Goal: Task Accomplishment & Management: Manage account settings

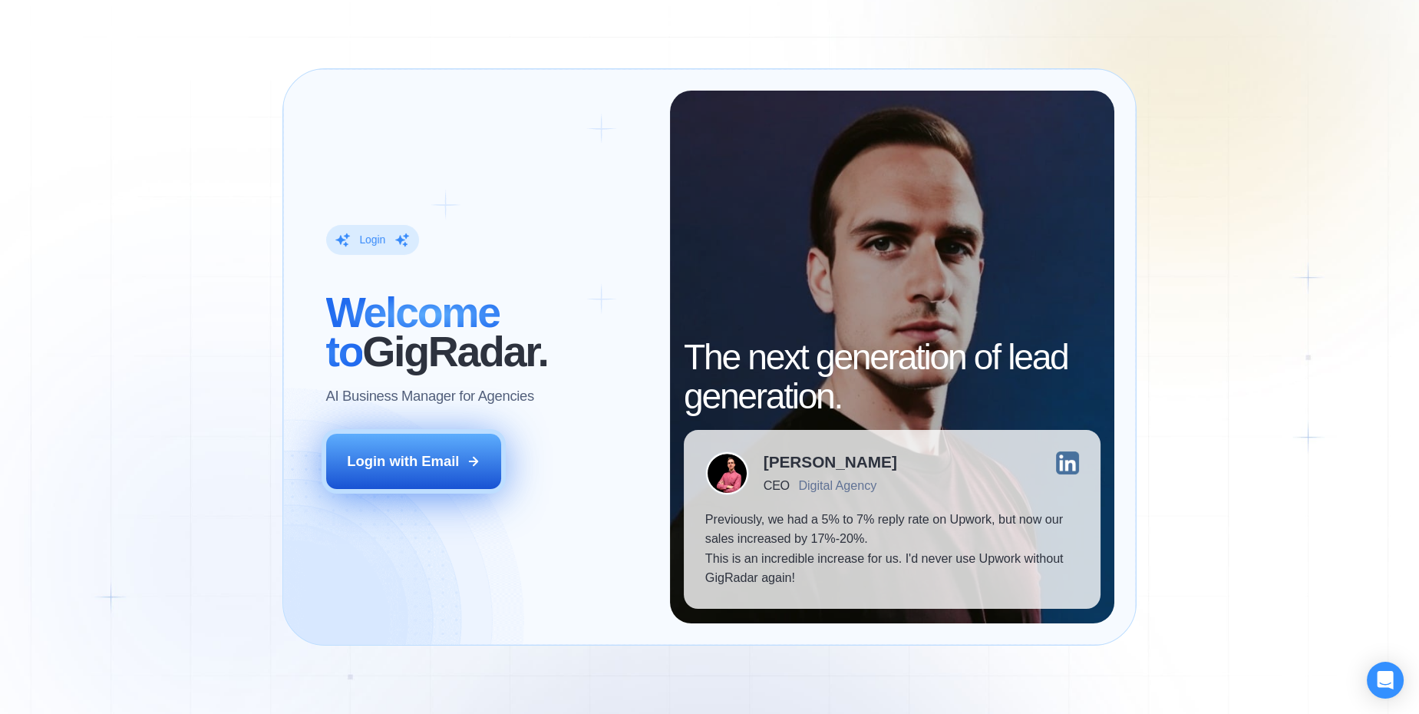
click at [379, 456] on div "Login with Email" at bounding box center [403, 460] width 112 height 19
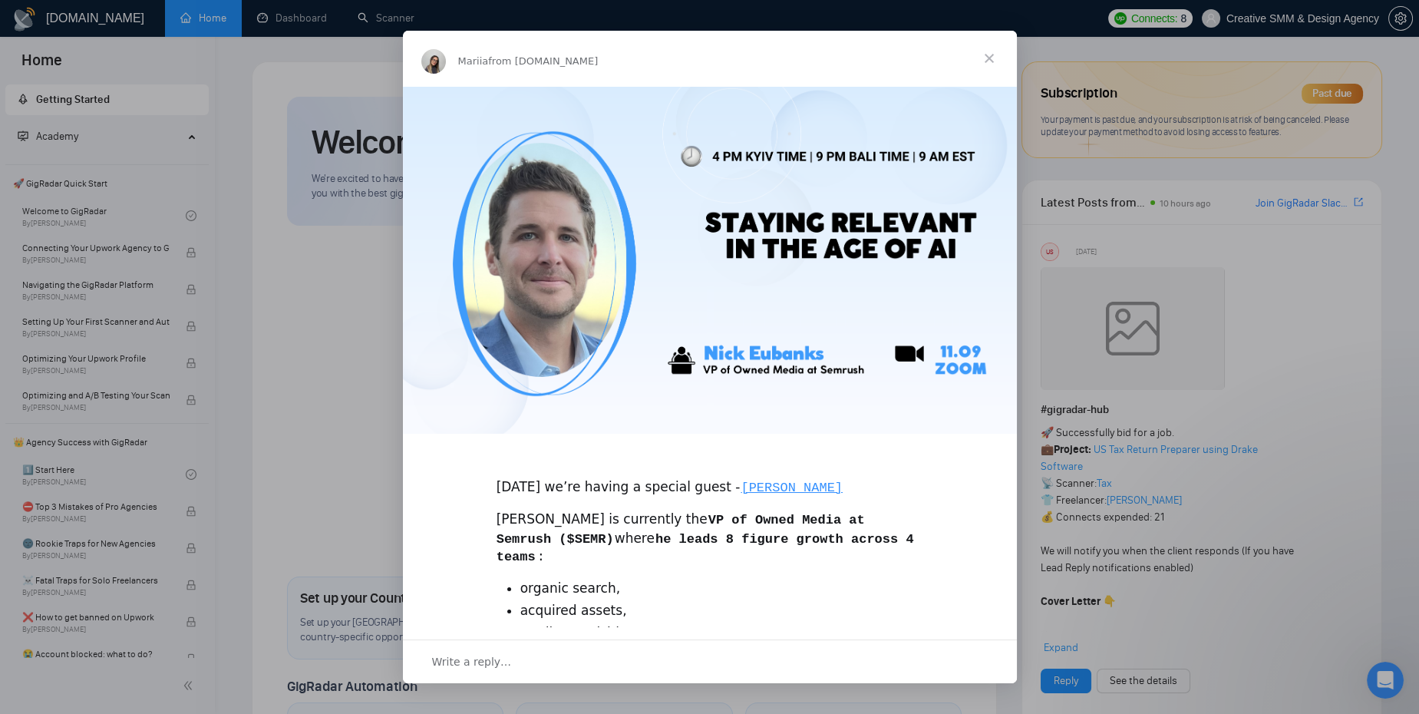
click at [985, 56] on span "Close" at bounding box center [988, 58] width 55 height 55
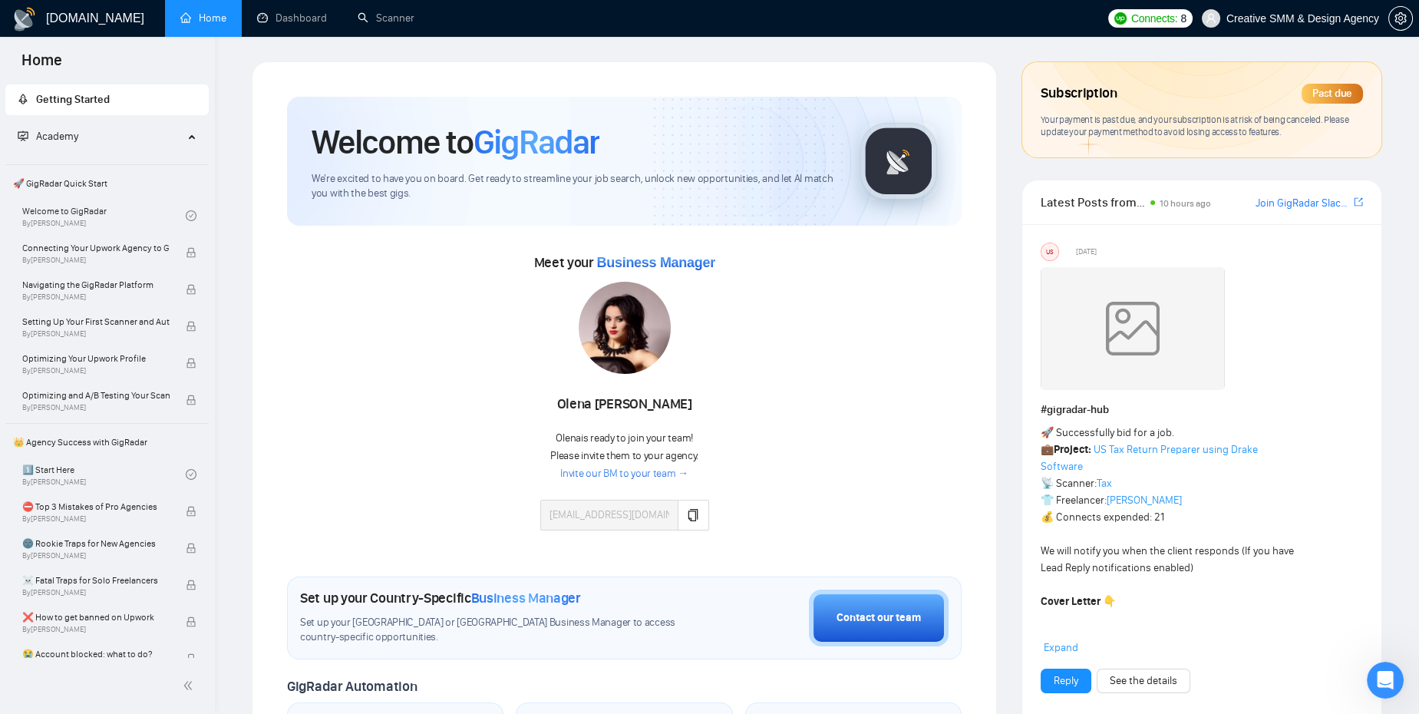
click at [1320, 82] on div "Subscription Past due" at bounding box center [1202, 94] width 322 height 26
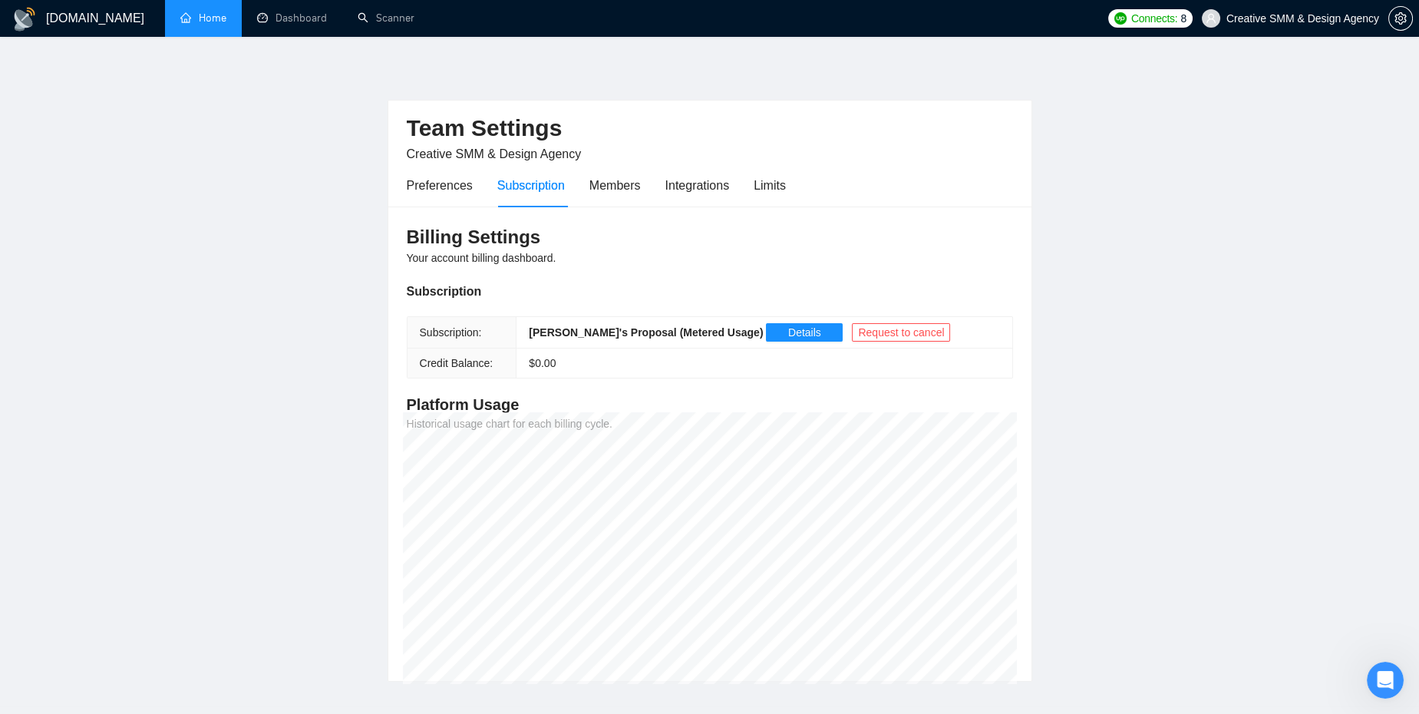
click at [205, 18] on link "Home" at bounding box center [203, 18] width 46 height 13
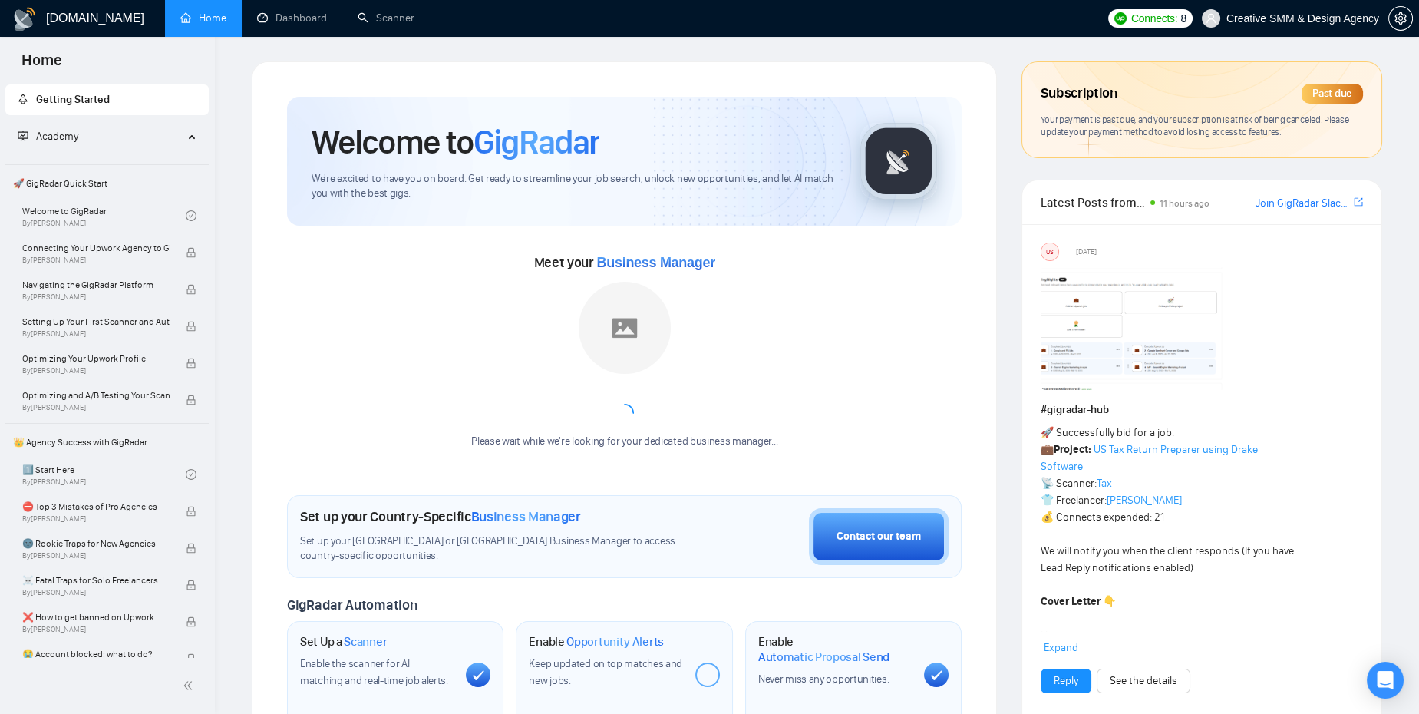
click at [1298, 90] on div "Subscription Past due" at bounding box center [1202, 94] width 322 height 26
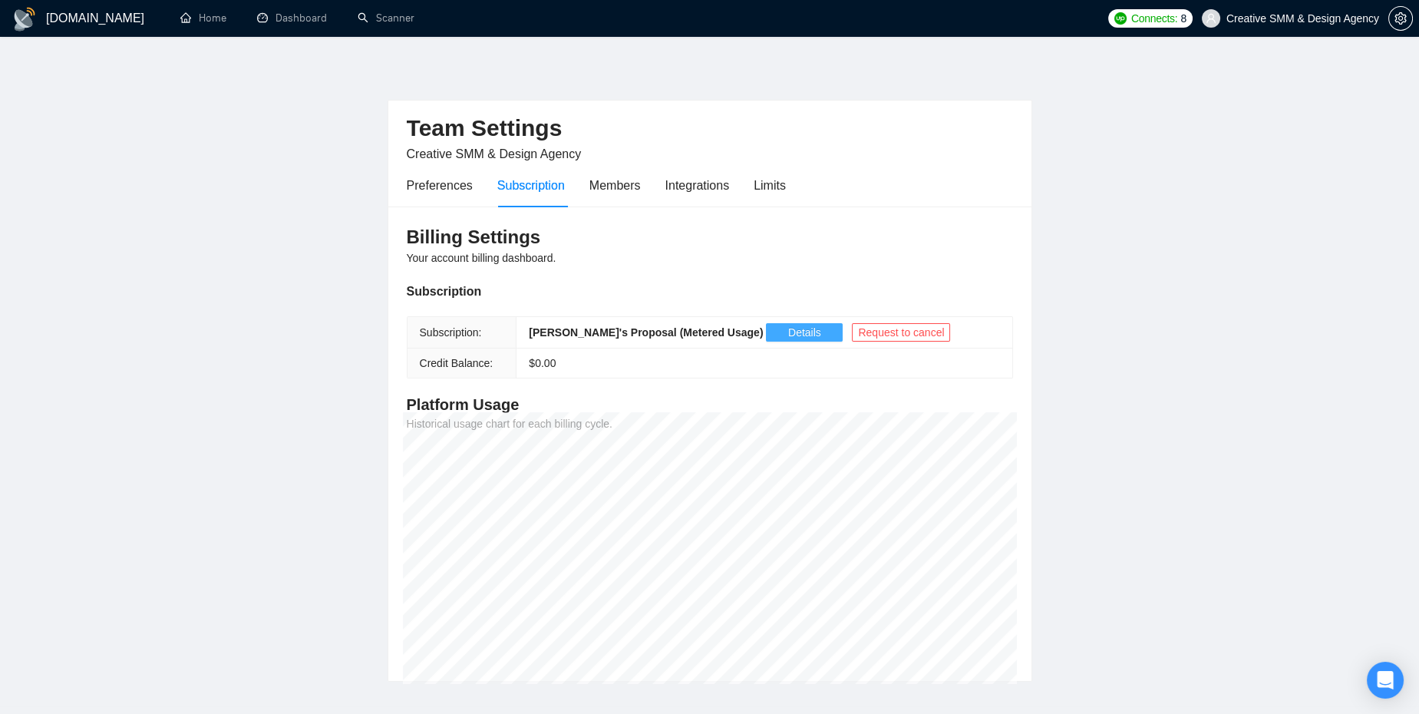
click at [766, 328] on button "Details" at bounding box center [804, 332] width 77 height 18
click at [423, 185] on div "Preferences" at bounding box center [440, 185] width 66 height 19
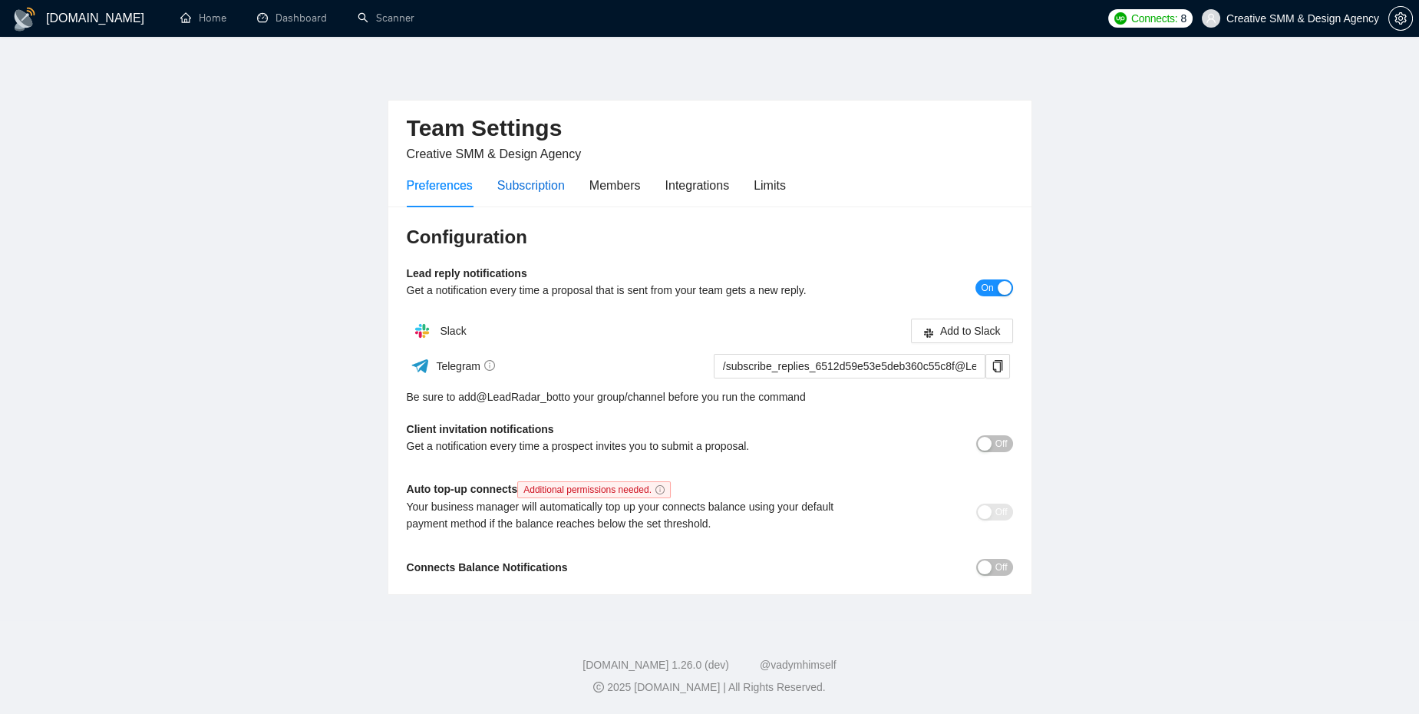
click at [526, 176] on div "Subscription" at bounding box center [531, 185] width 68 height 19
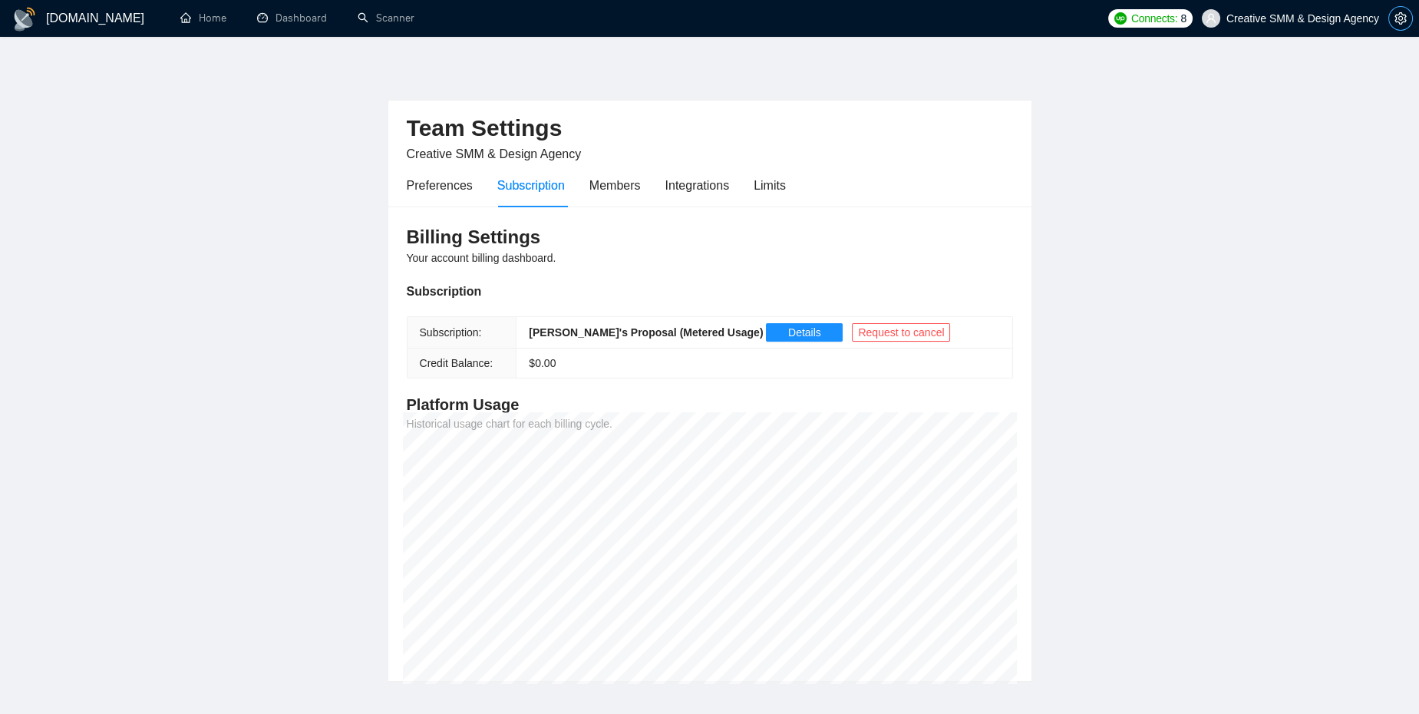
click at [1399, 22] on icon "setting" at bounding box center [1400, 18] width 12 height 12
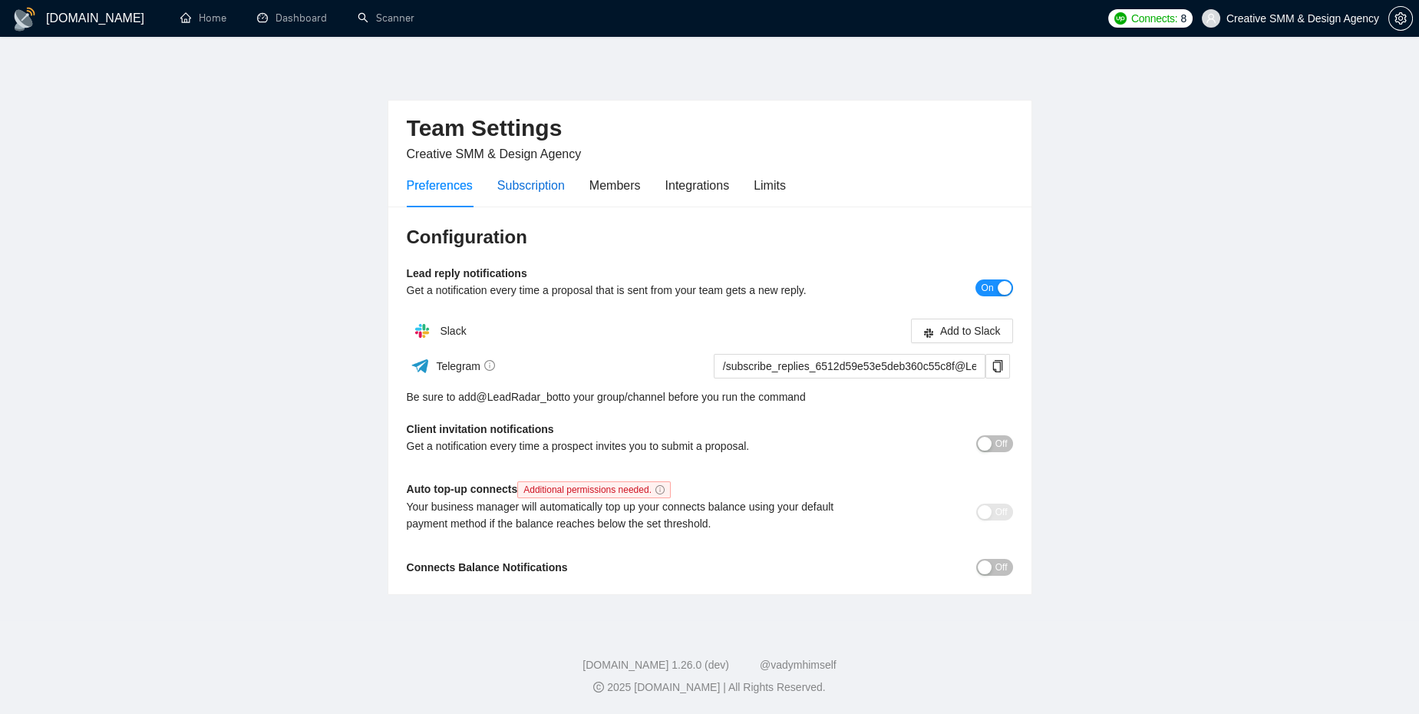
click at [532, 178] on div "Subscription" at bounding box center [531, 185] width 68 height 19
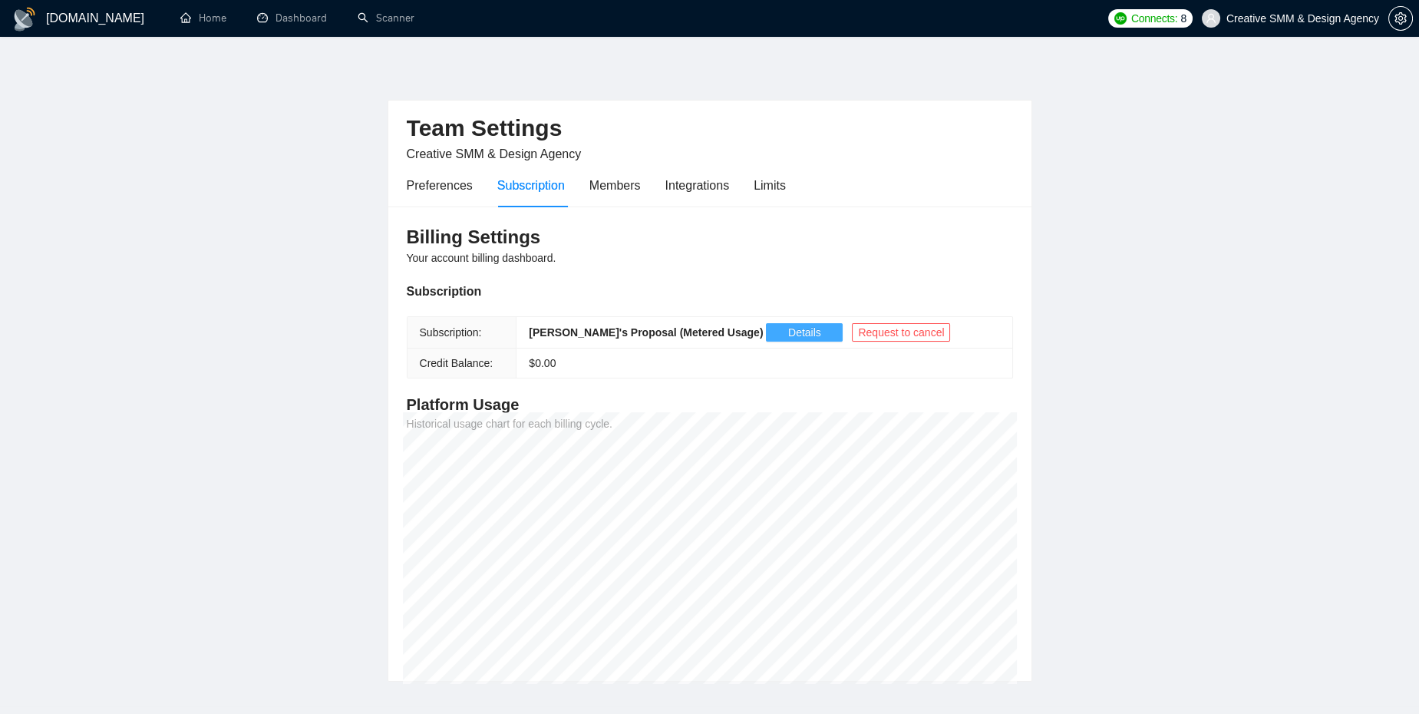
click at [766, 323] on button "Details" at bounding box center [804, 332] width 77 height 18
click at [216, 14] on link "Home" at bounding box center [203, 18] width 46 height 13
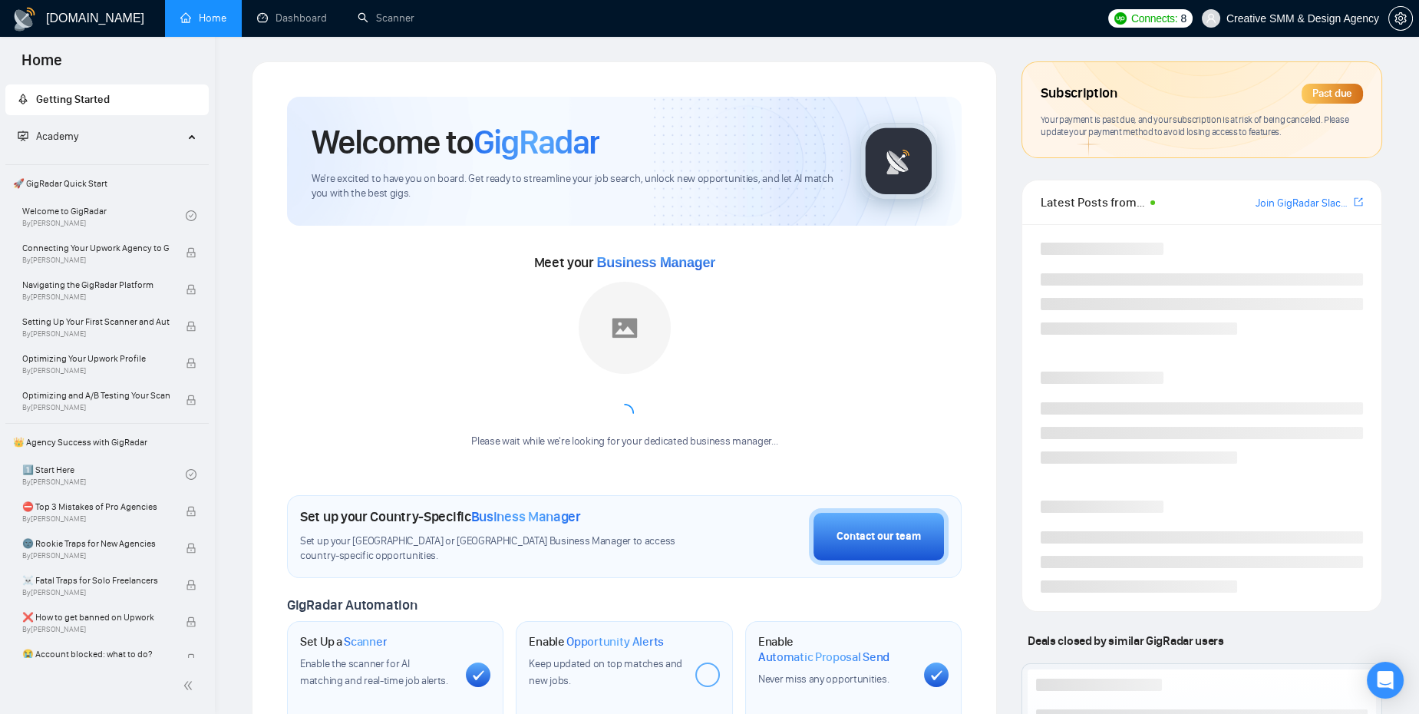
click at [1360, 88] on div "Past due" at bounding box center [1331, 94] width 61 height 20
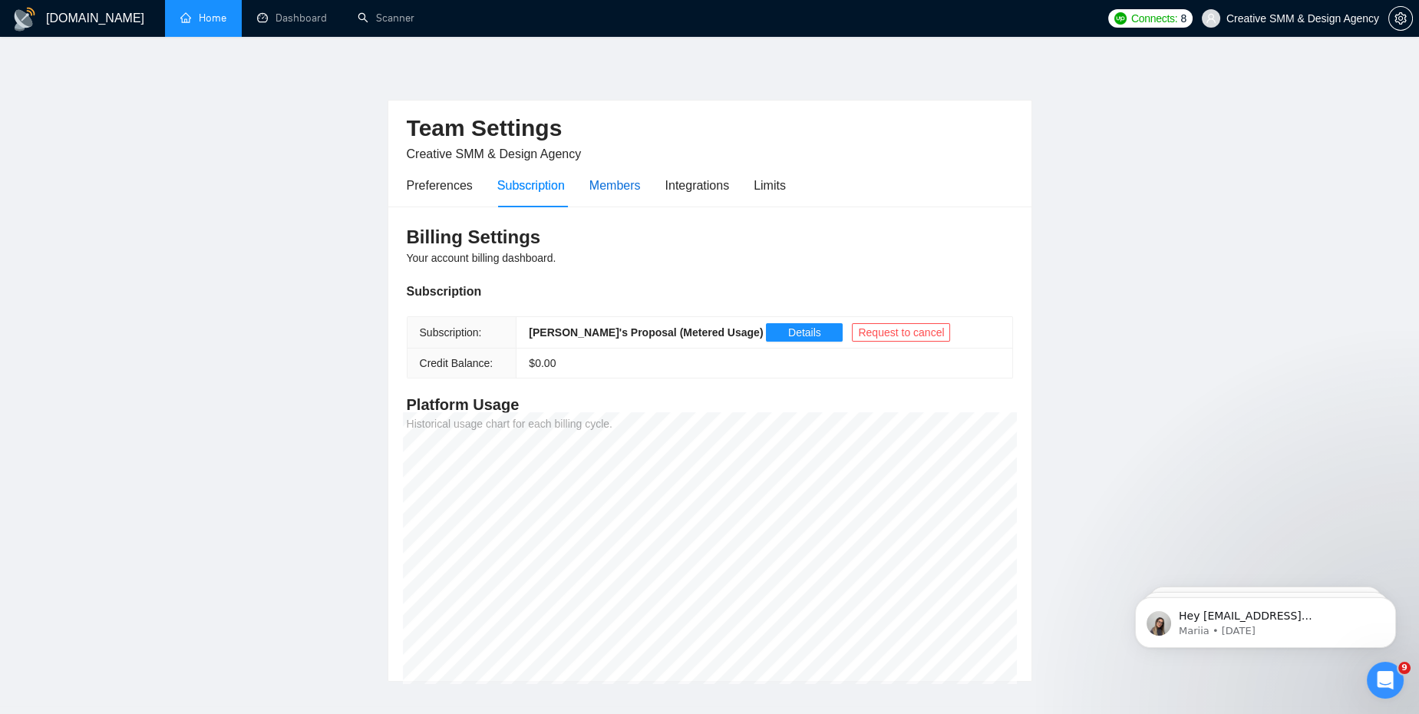
click at [621, 183] on div "Members" at bounding box center [614, 185] width 51 height 19
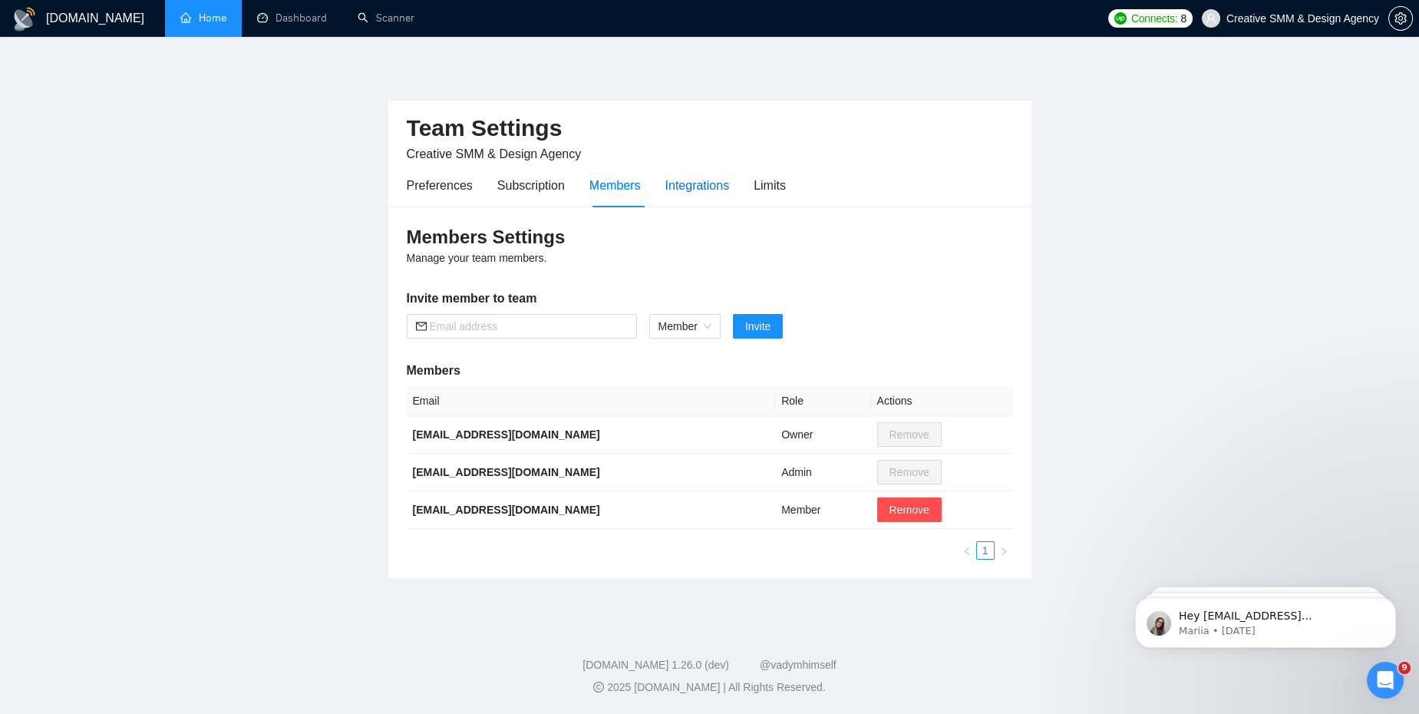
click at [711, 184] on div "Integrations" at bounding box center [697, 185] width 64 height 19
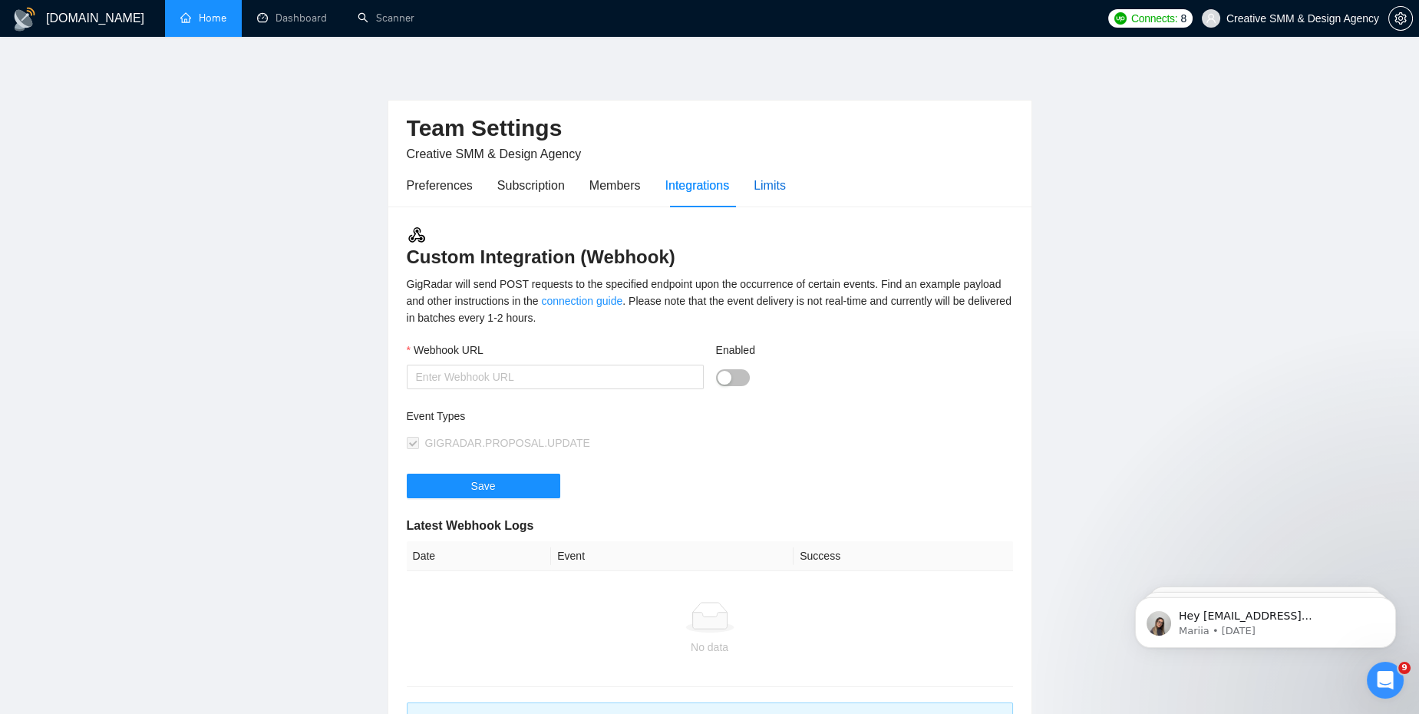
click at [769, 187] on div "Limits" at bounding box center [770, 185] width 32 height 19
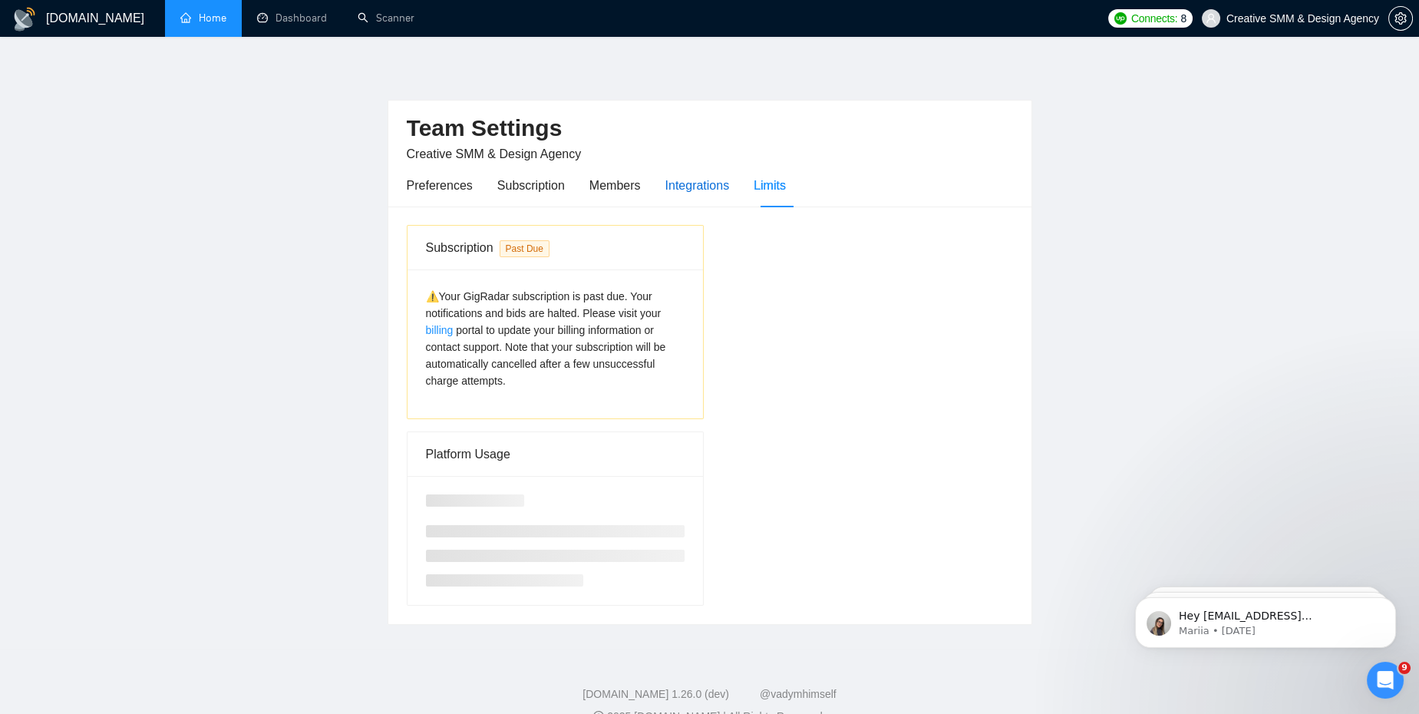
click at [678, 186] on div "Integrations" at bounding box center [697, 185] width 64 height 19
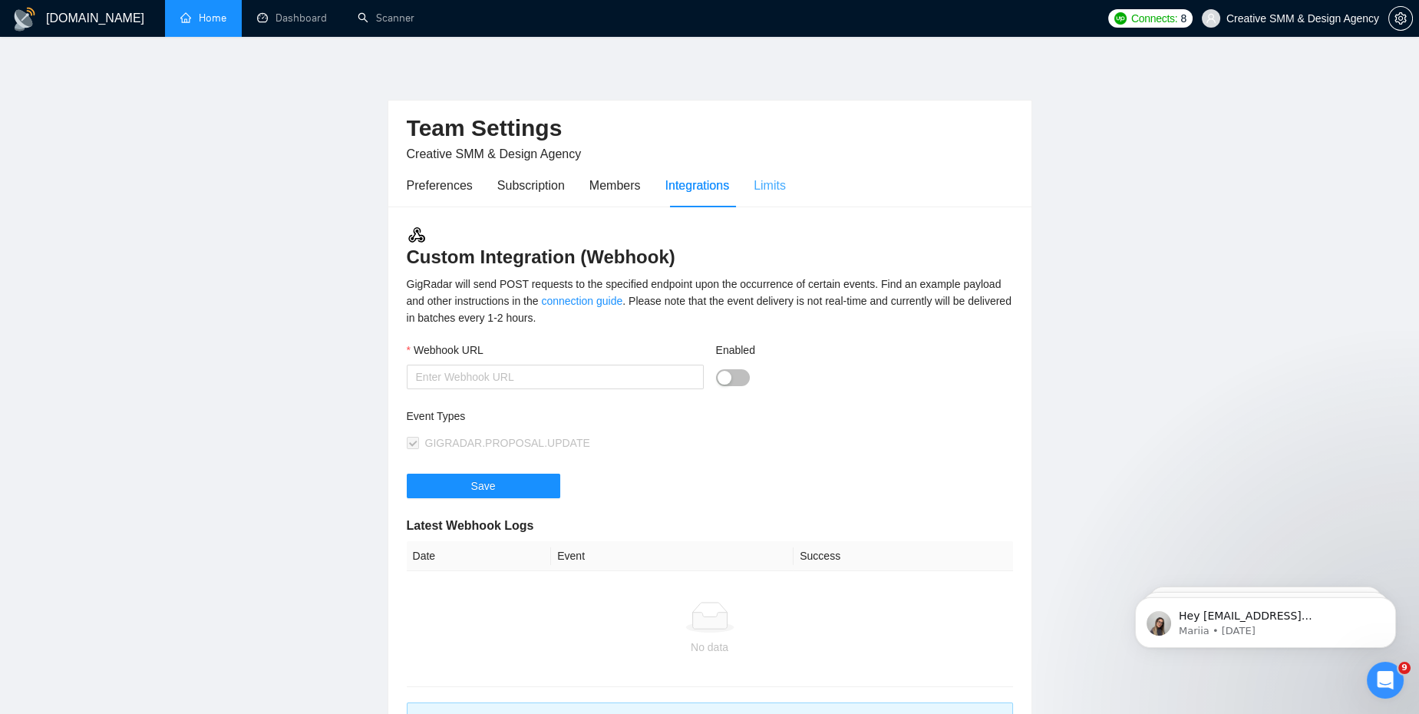
click at [772, 170] on div "Limits" at bounding box center [770, 185] width 32 height 44
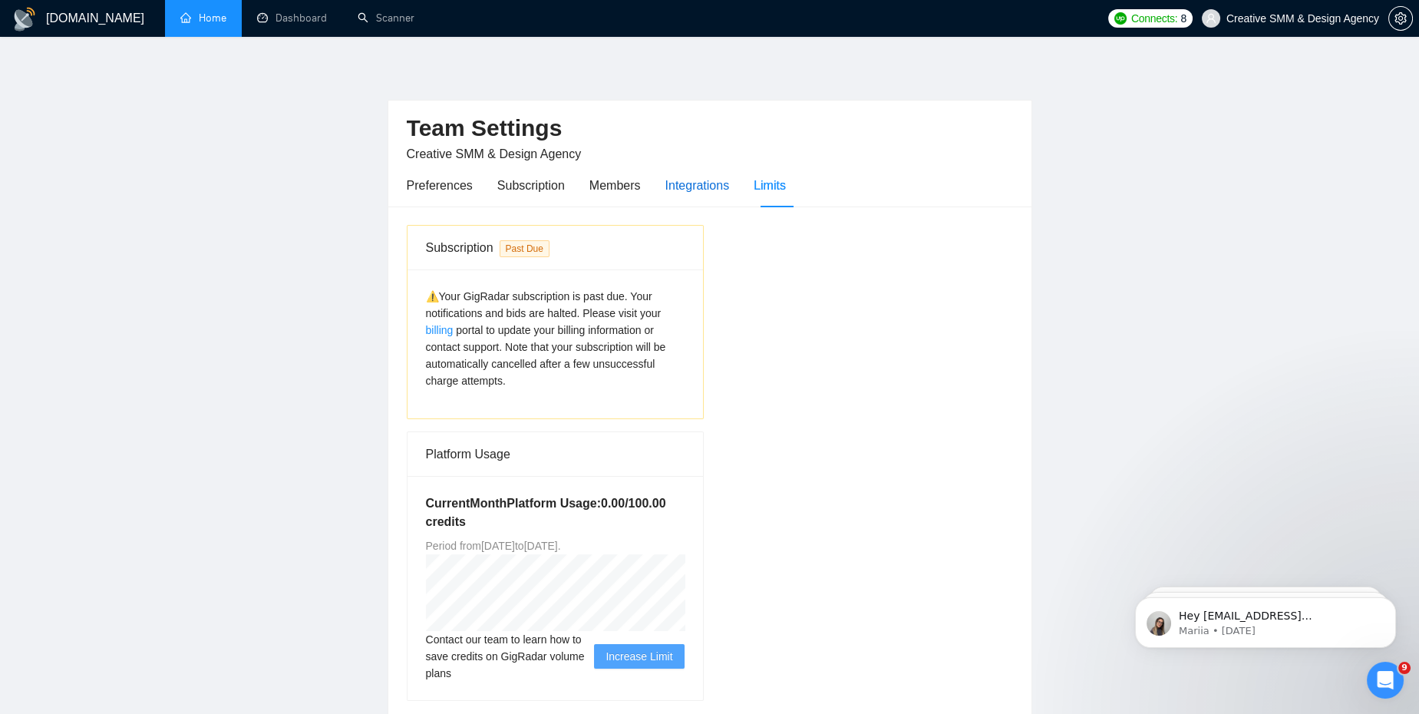
click at [697, 184] on div "Integrations" at bounding box center [697, 185] width 64 height 19
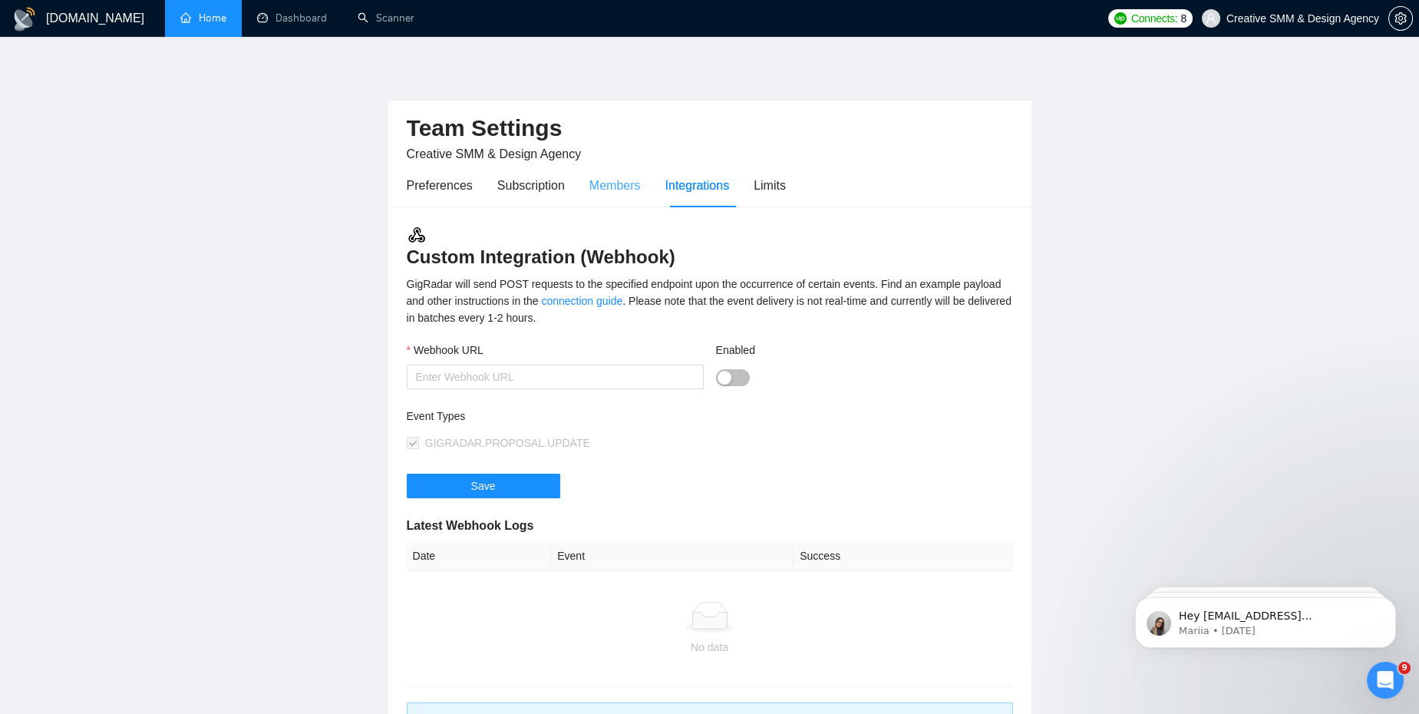
click at [604, 195] on div "Members" at bounding box center [614, 185] width 51 height 44
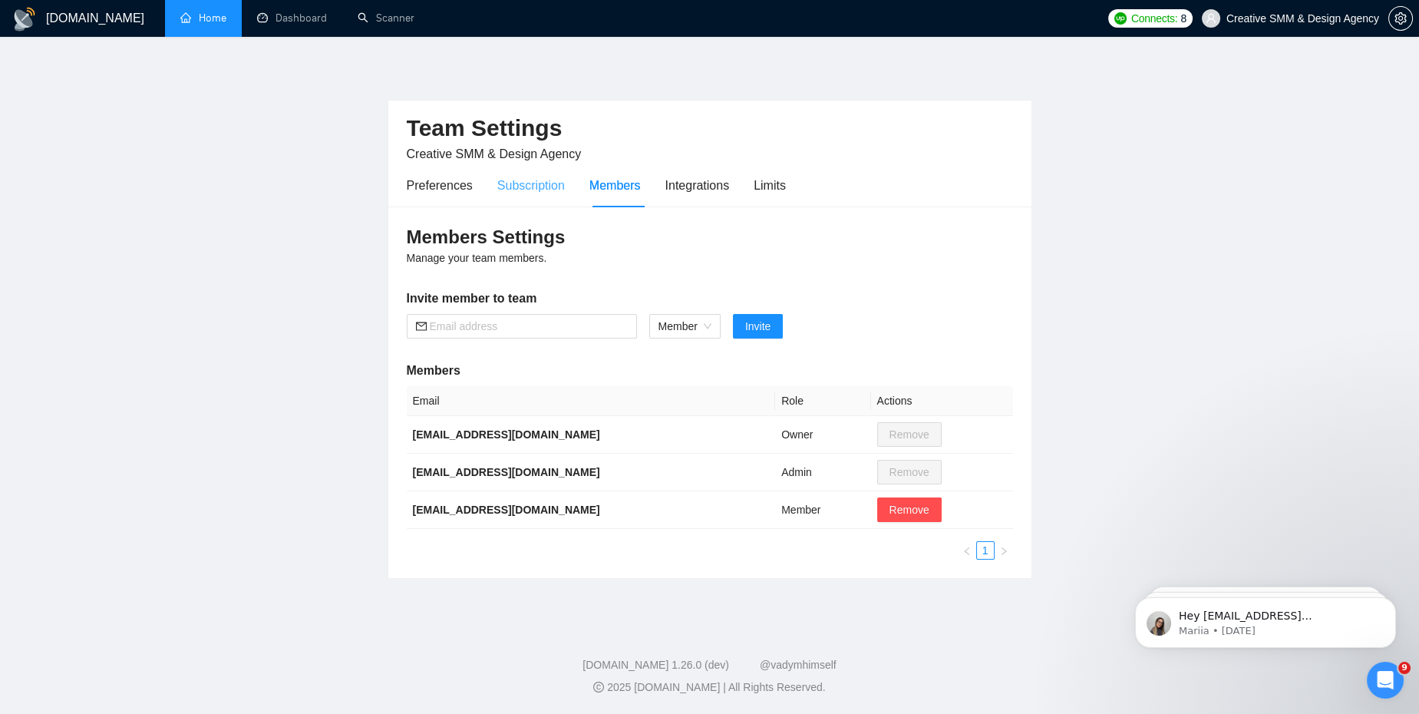
click at [506, 172] on div "Subscription" at bounding box center [531, 185] width 68 height 44
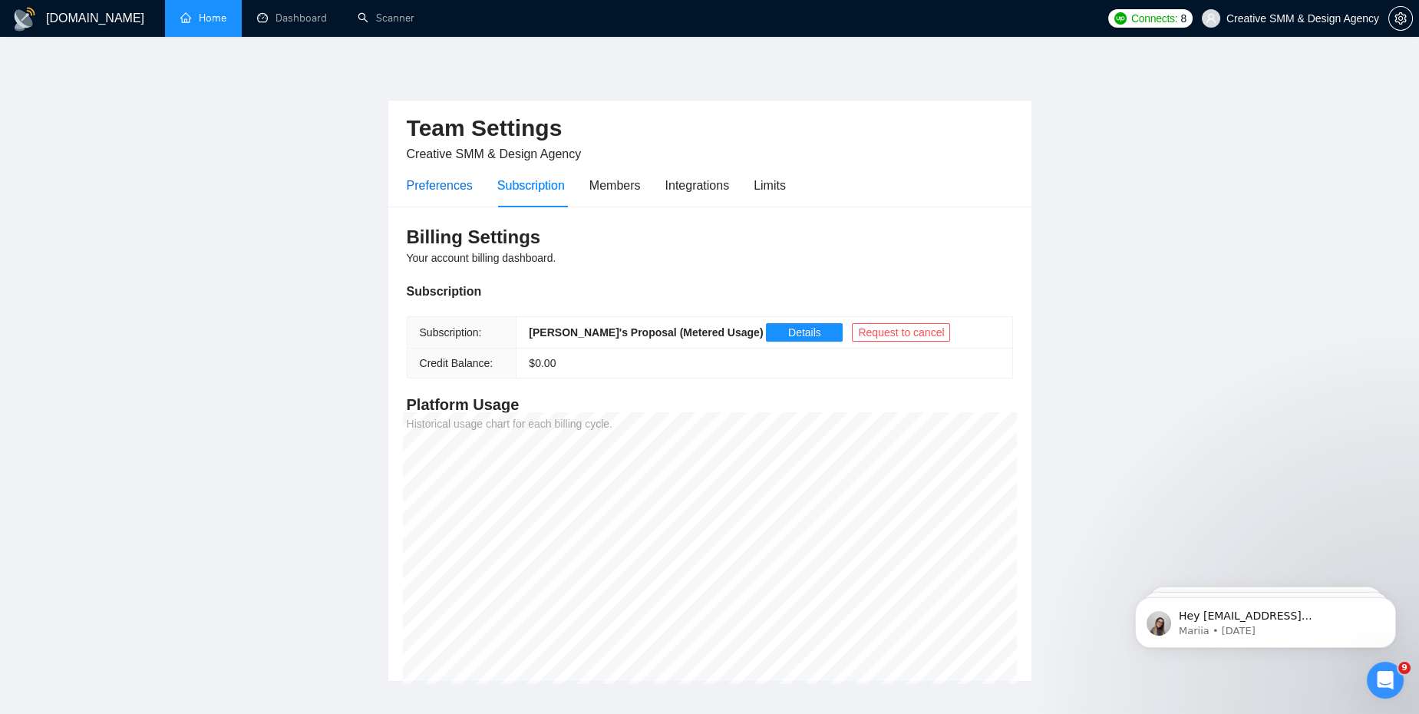
click at [456, 186] on div "Preferences" at bounding box center [440, 185] width 66 height 19
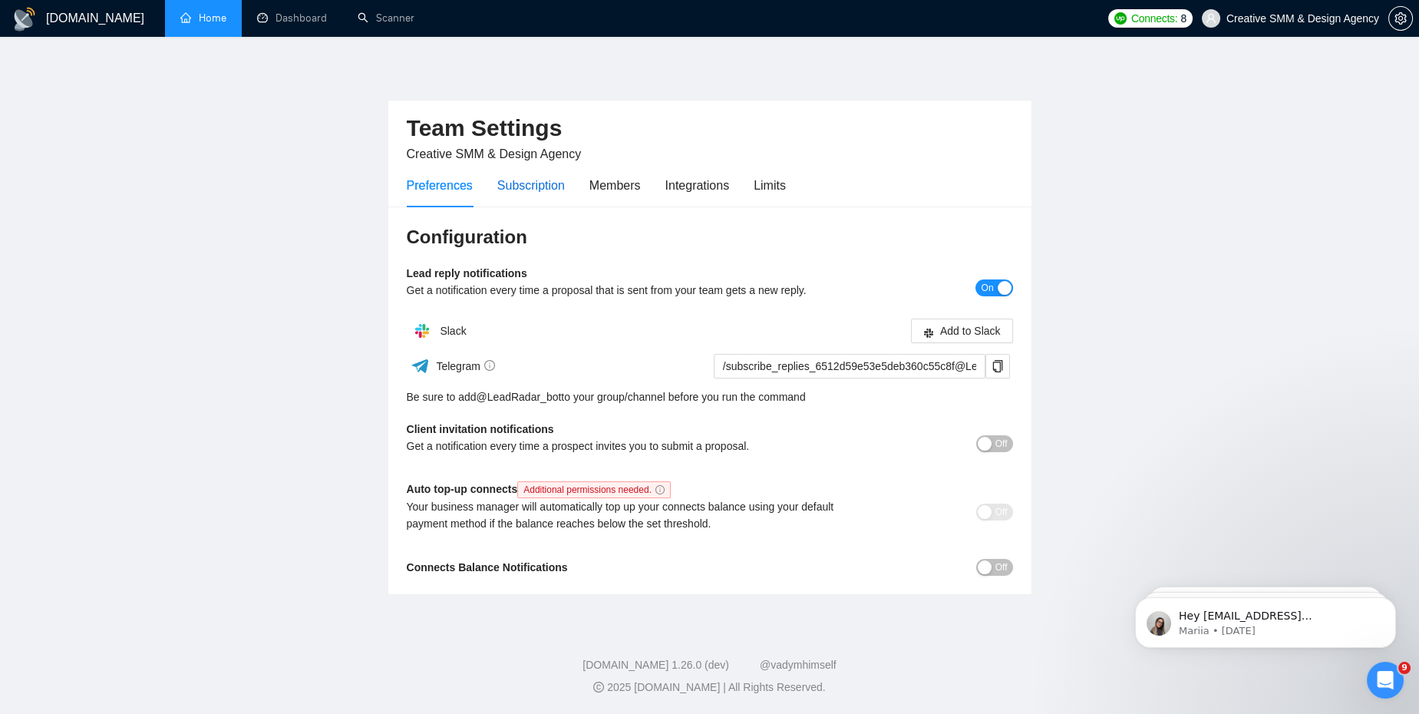
click at [511, 189] on div "Subscription" at bounding box center [531, 185] width 68 height 19
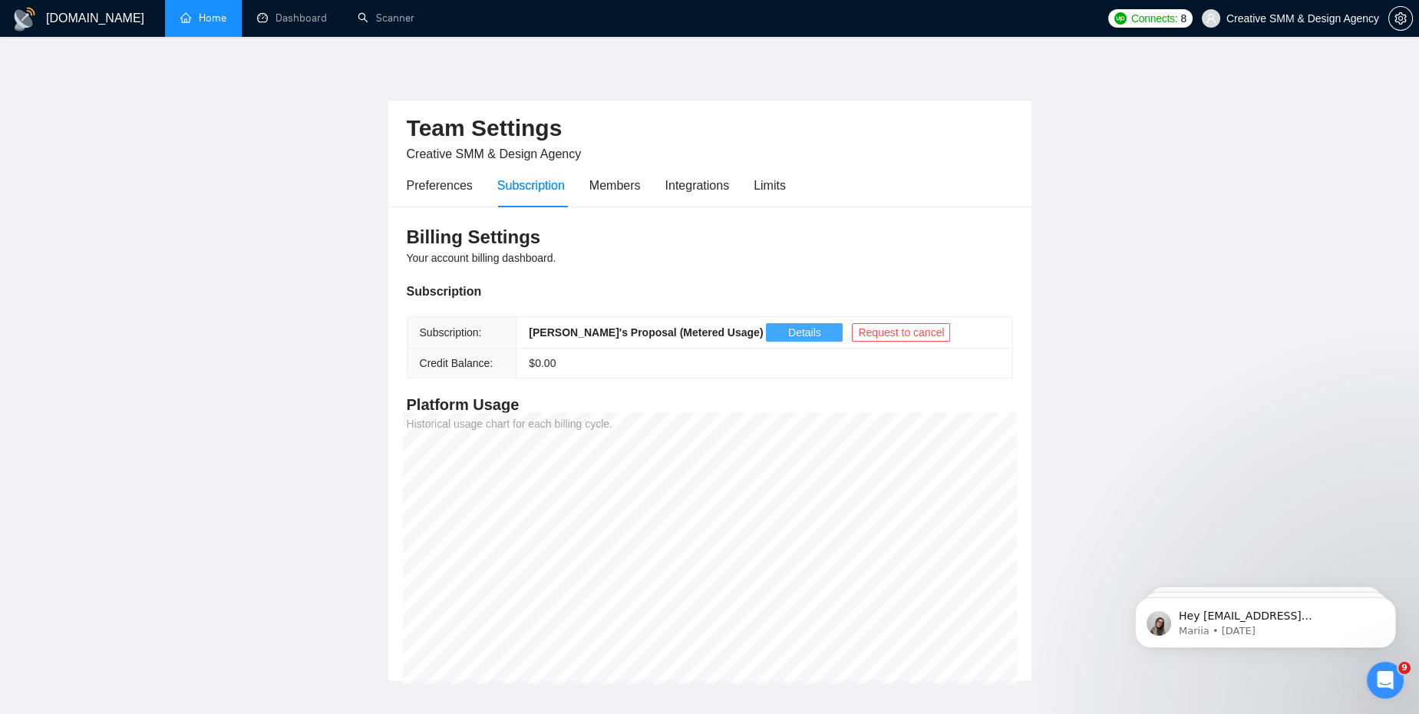
click at [788, 331] on span "Details" at bounding box center [804, 332] width 33 height 17
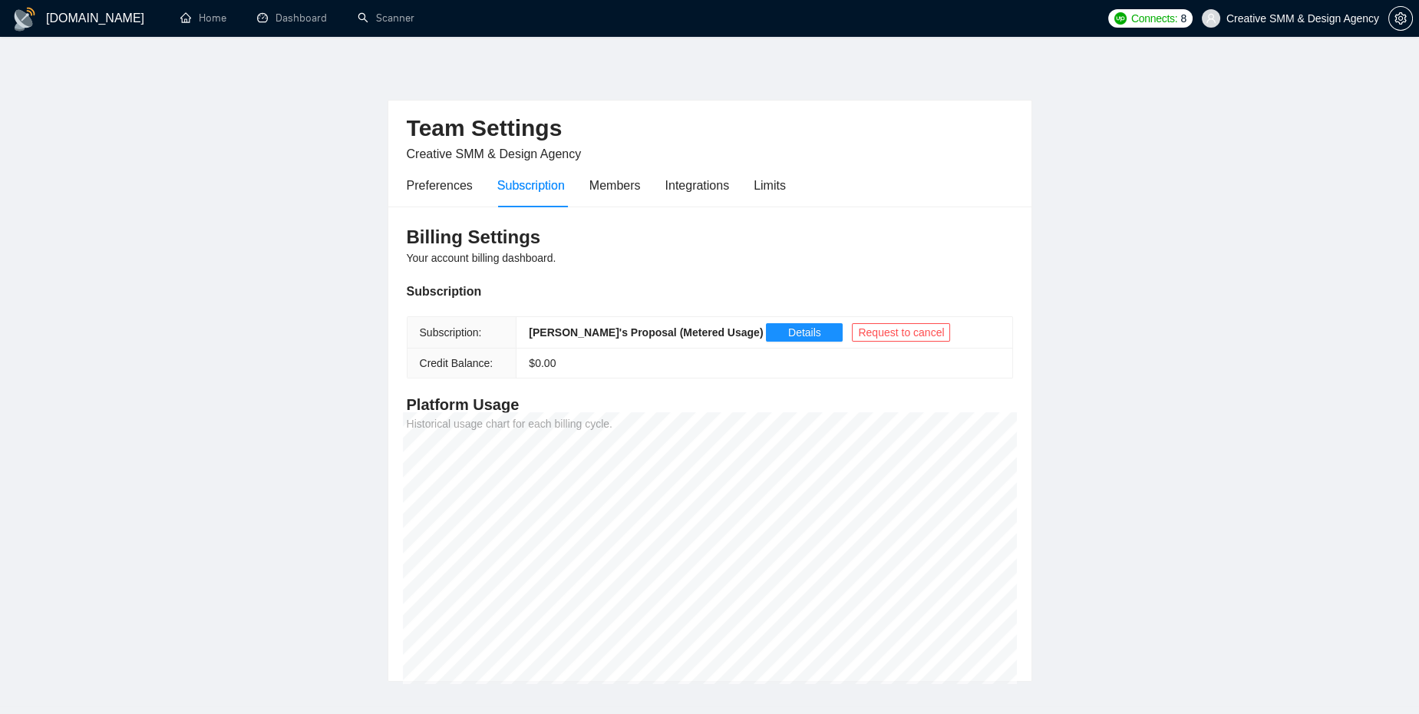
click at [137, 52] on div "GigRadar.io Home Dashboard Scanner Connects: 8 Creative SMM & Design Agency Tea…" at bounding box center [709, 400] width 1419 height 800
click at [202, 23] on link "Home" at bounding box center [203, 18] width 46 height 13
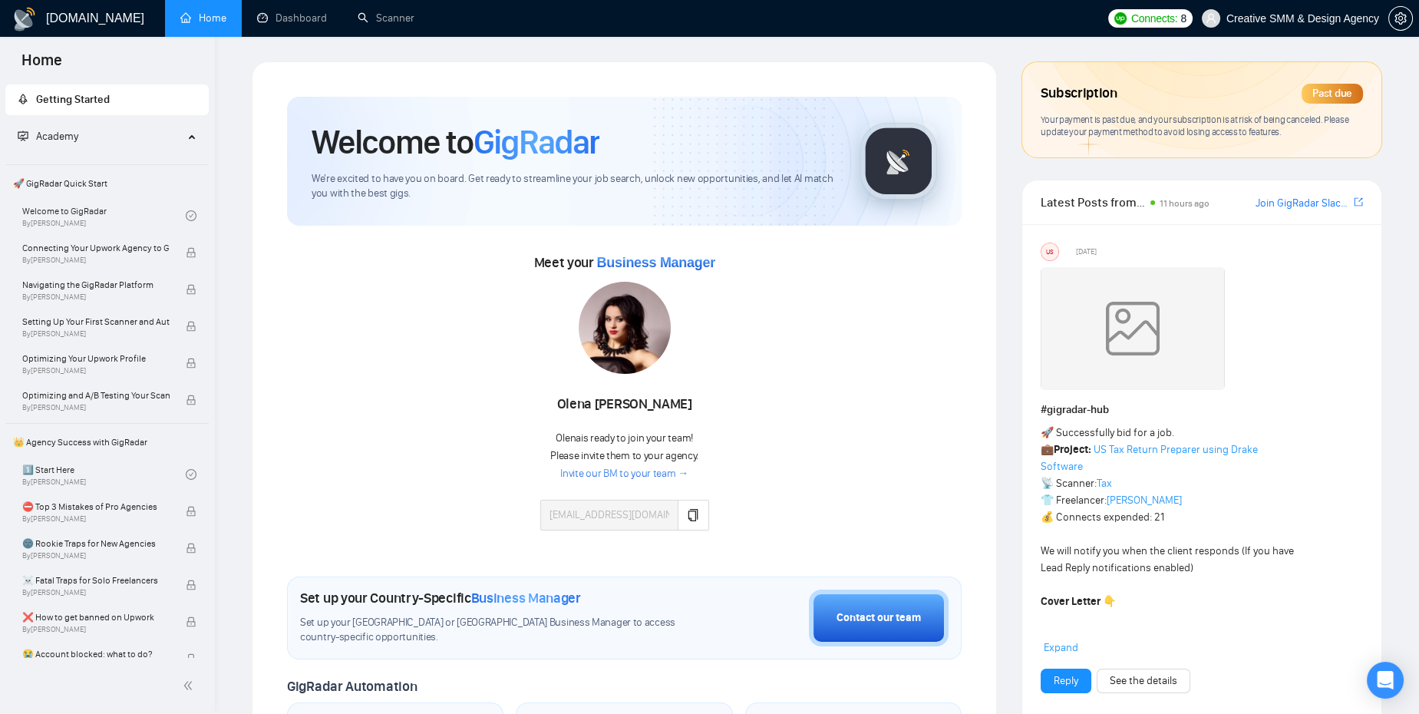
click at [1104, 125] on div "Your payment is past due, and your subscription is at risk of being canceled. P…" at bounding box center [1202, 126] width 322 height 25
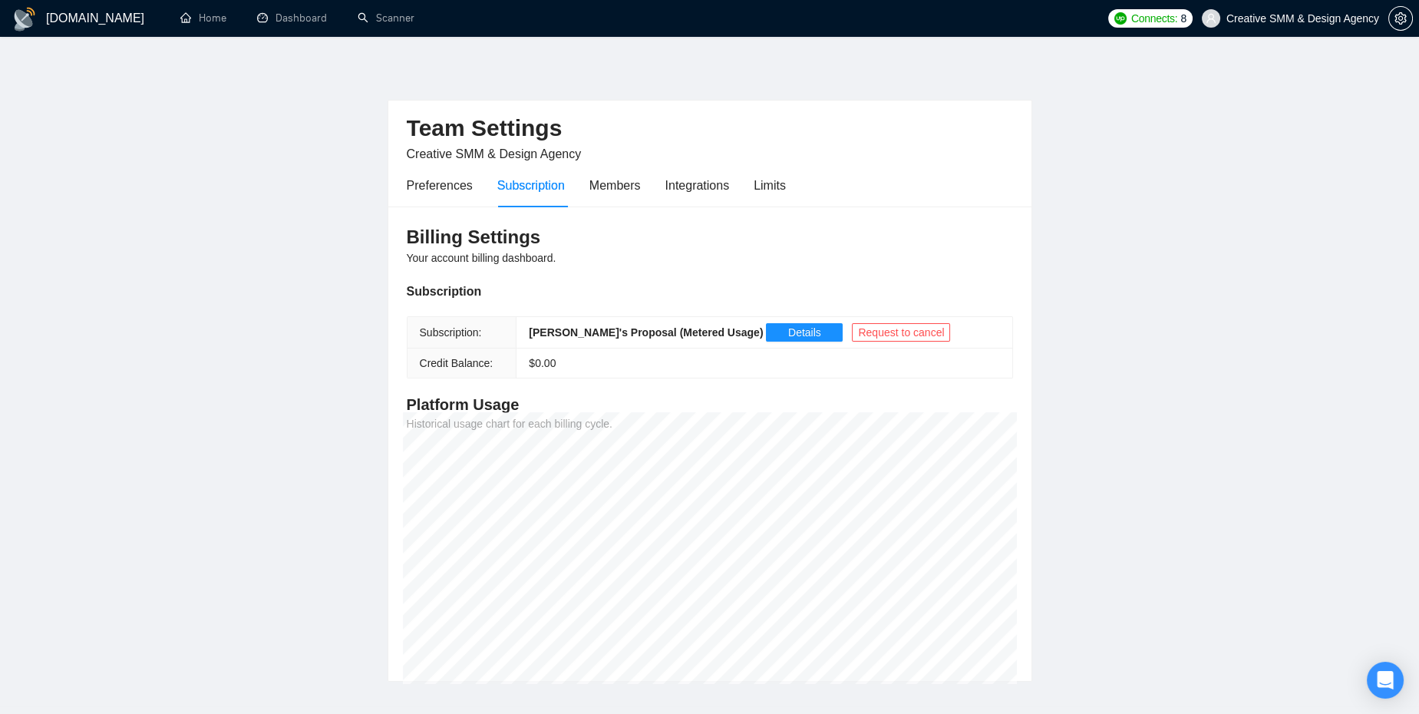
click at [1104, 125] on main "Team Settings Creative SMM & Design Agency Preferences Subscription Members Int…" at bounding box center [710, 371] width 1370 height 620
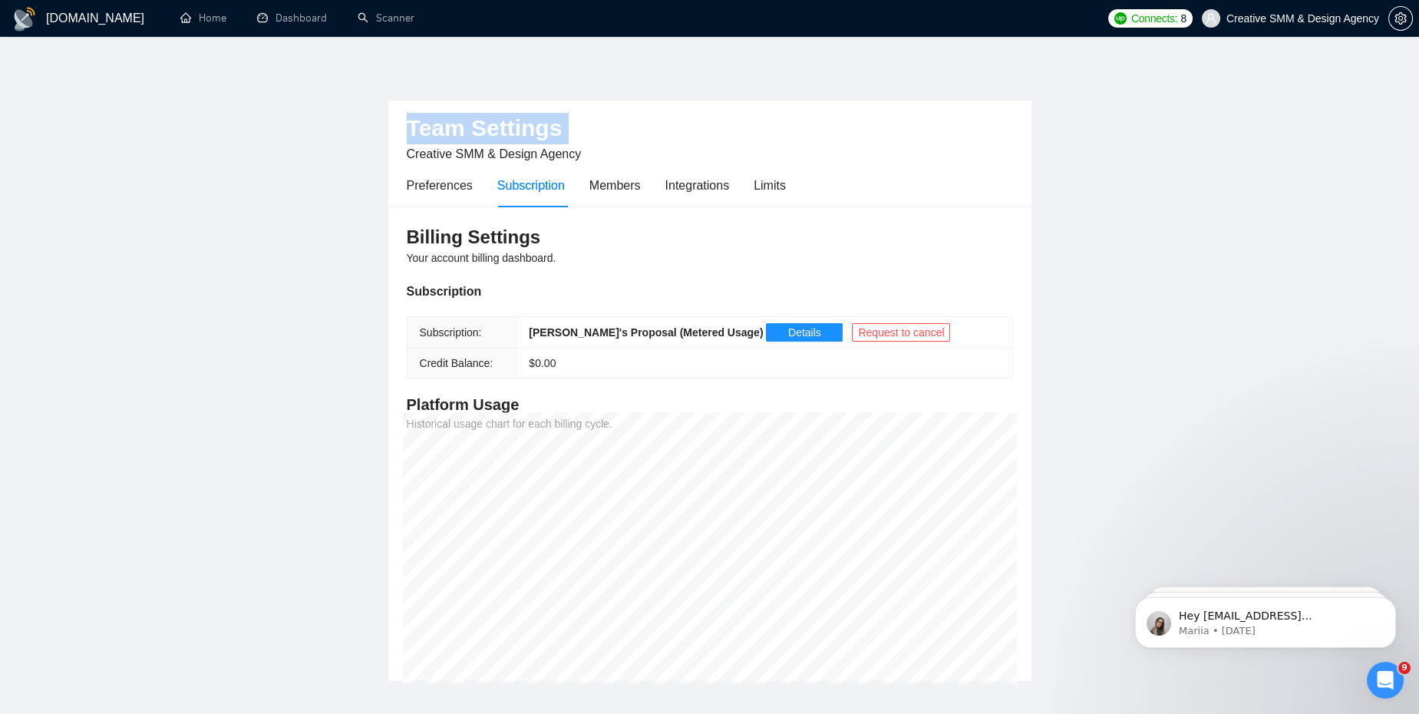
click at [513, 116] on h2 "Team Settings" at bounding box center [710, 128] width 606 height 31
click at [1393, 15] on span "setting" at bounding box center [1400, 18] width 23 height 12
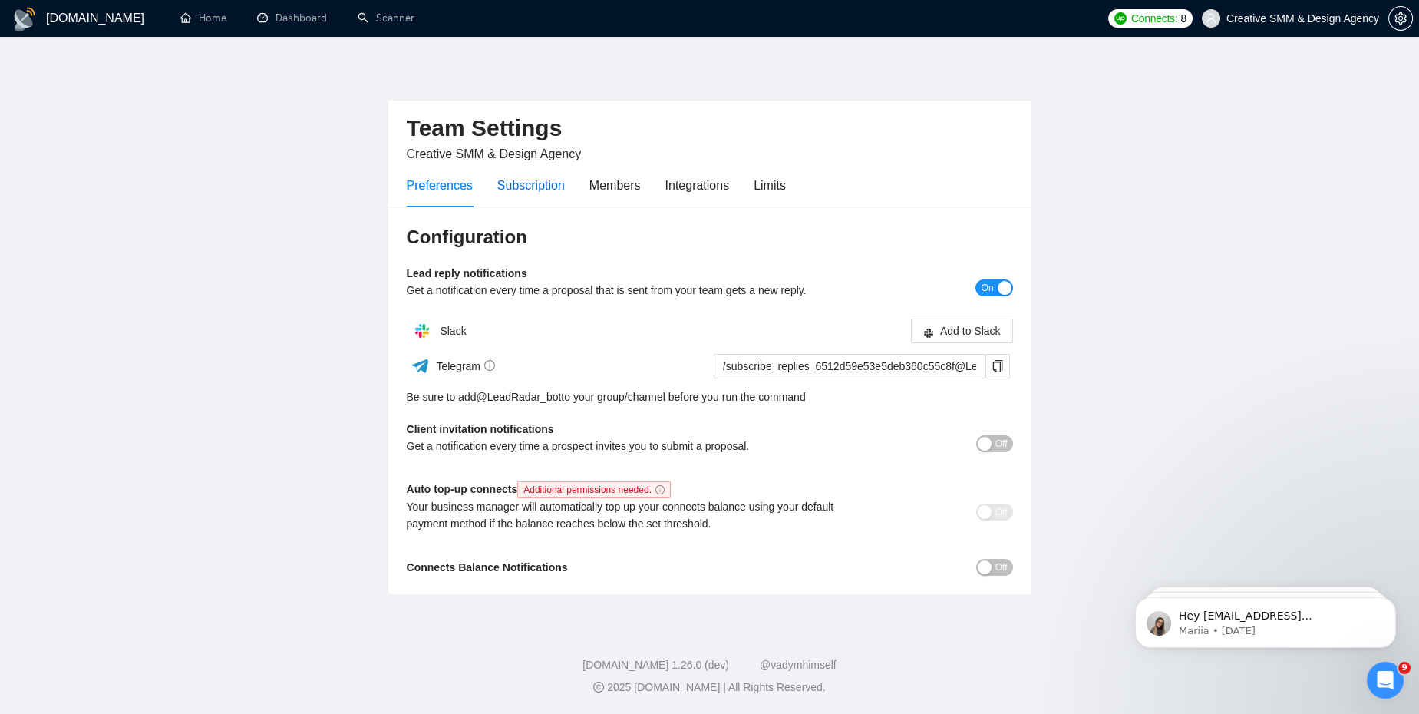
click at [537, 185] on div "Subscription" at bounding box center [531, 185] width 68 height 19
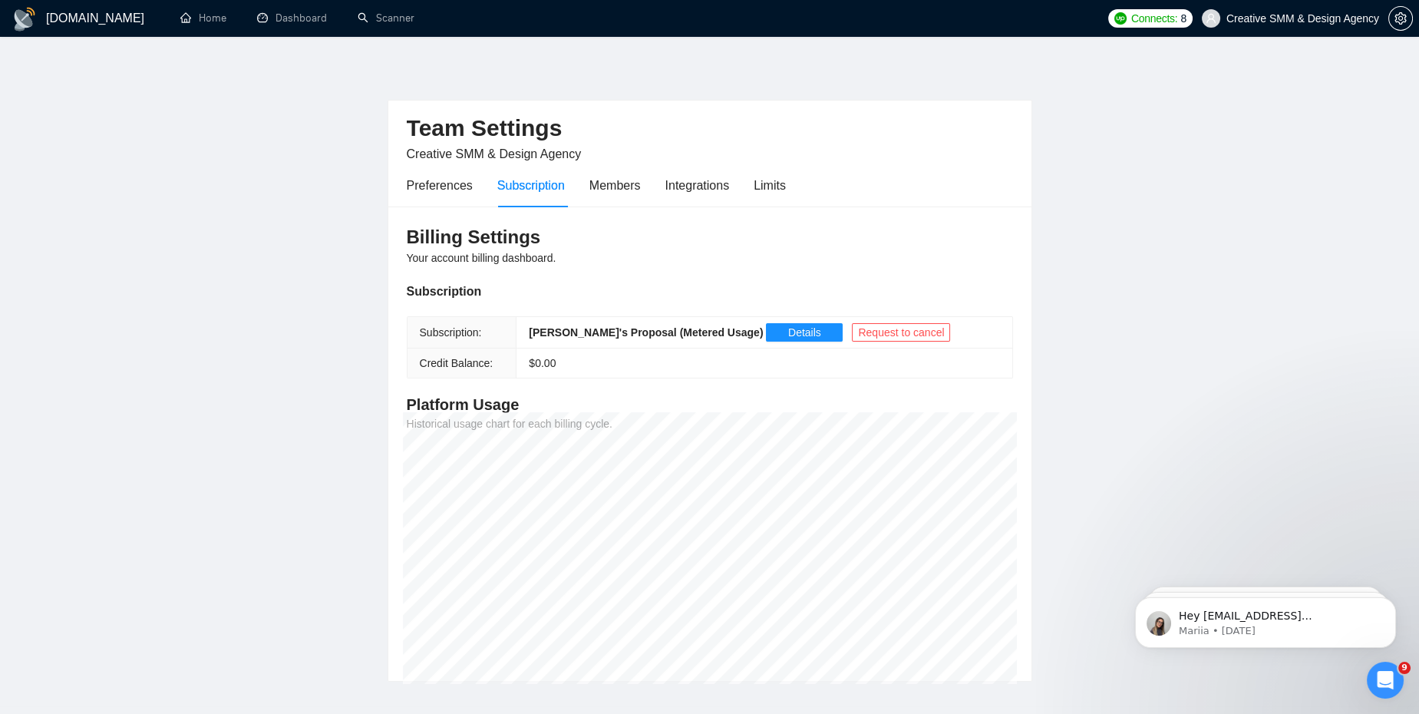
click at [79, 19] on h1 "[DOMAIN_NAME]" at bounding box center [95, 18] width 98 height 37
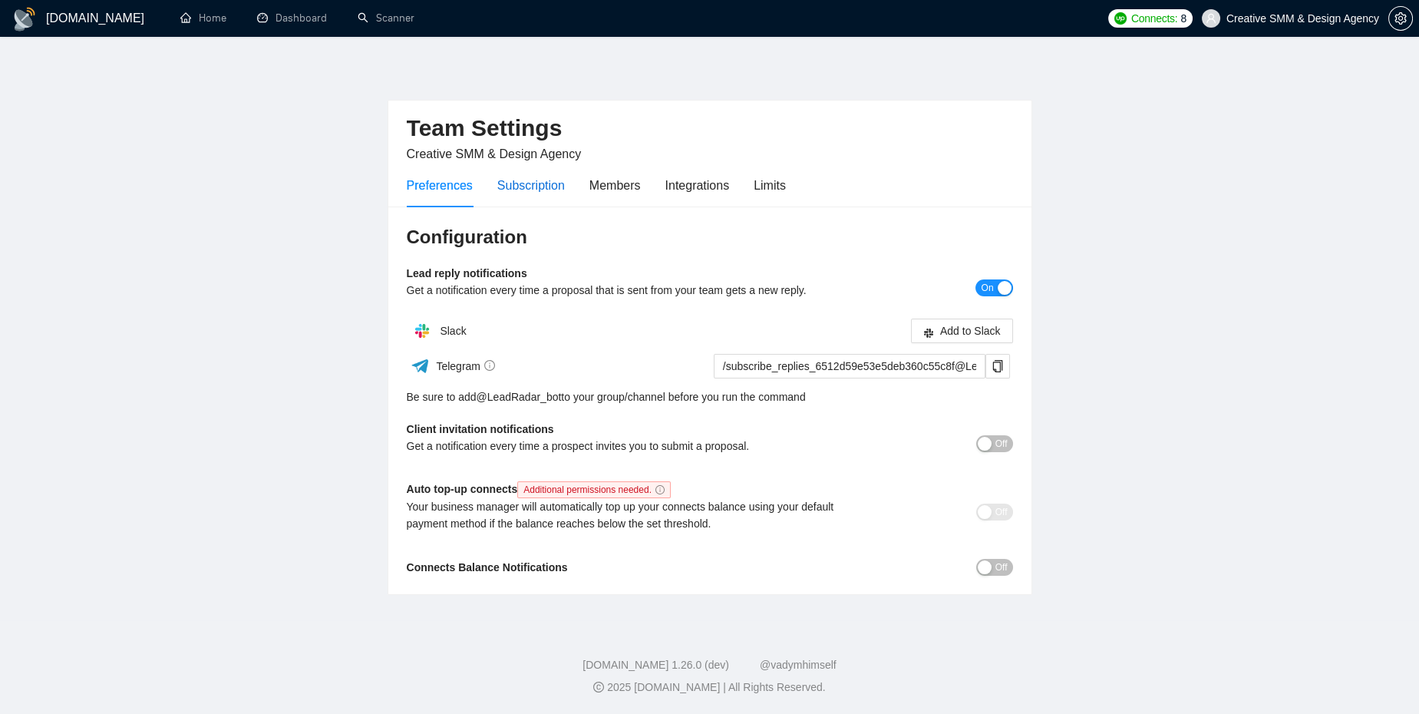
click at [533, 186] on div "Subscription" at bounding box center [531, 185] width 68 height 19
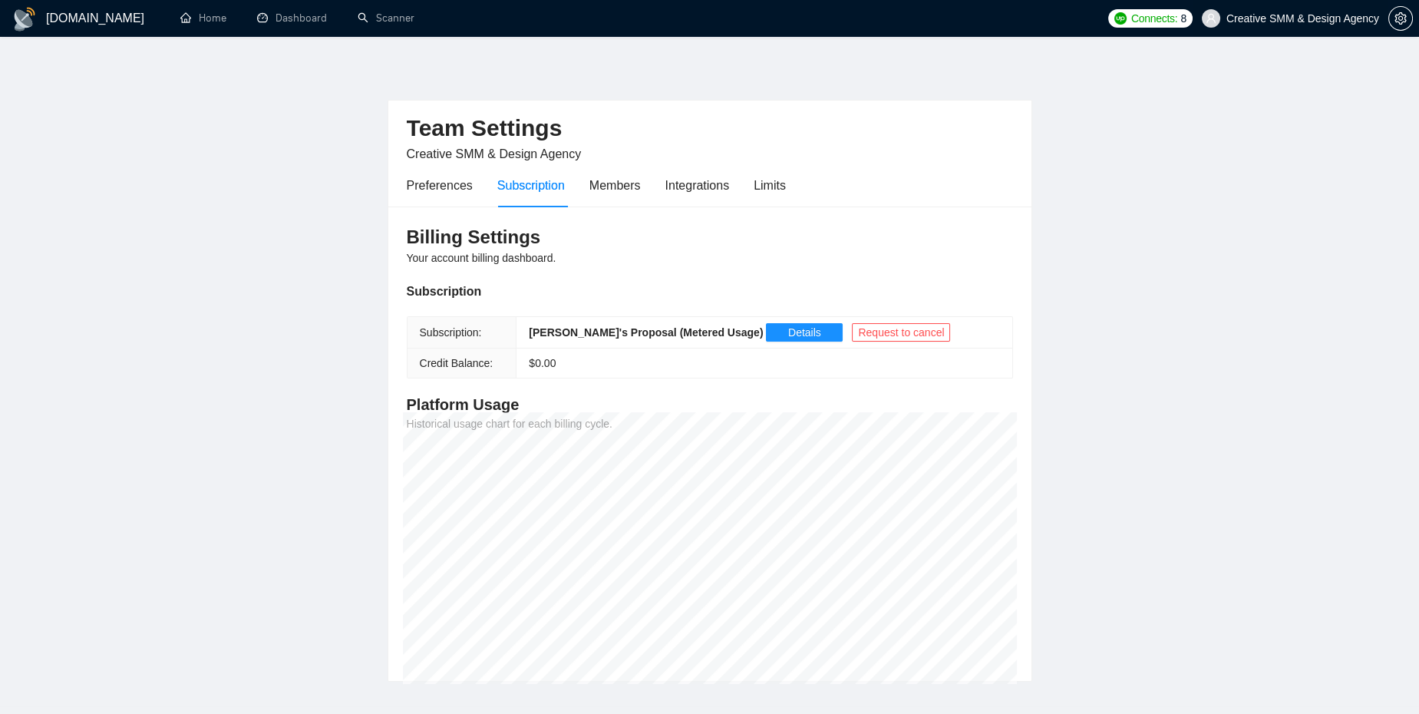
click at [1222, 28] on span "Creative SMM & Design Agency" at bounding box center [1290, 18] width 196 height 49
click at [1402, 12] on icon "setting" at bounding box center [1400, 18] width 12 height 12
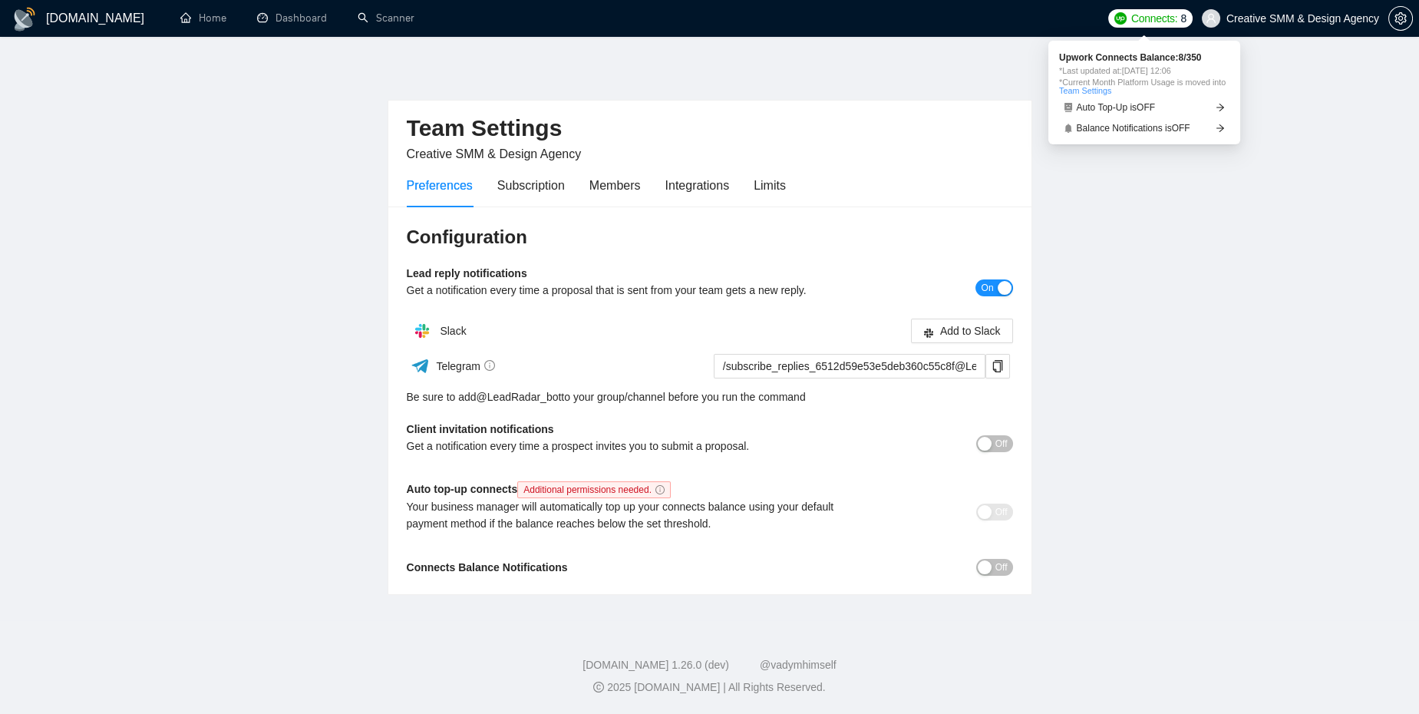
click at [1123, 24] on span "Connects: 8" at bounding box center [1150, 18] width 84 height 18
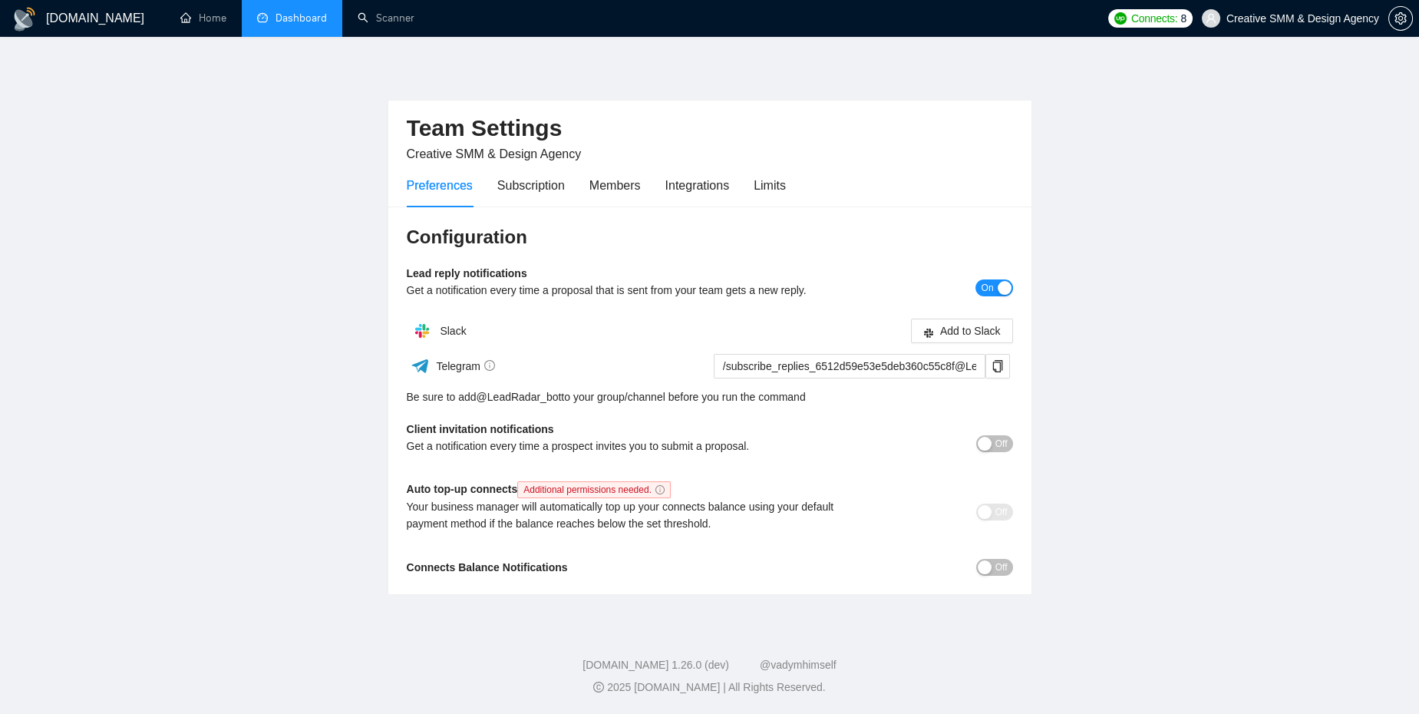
click at [286, 12] on link "Dashboard" at bounding box center [292, 18] width 70 height 13
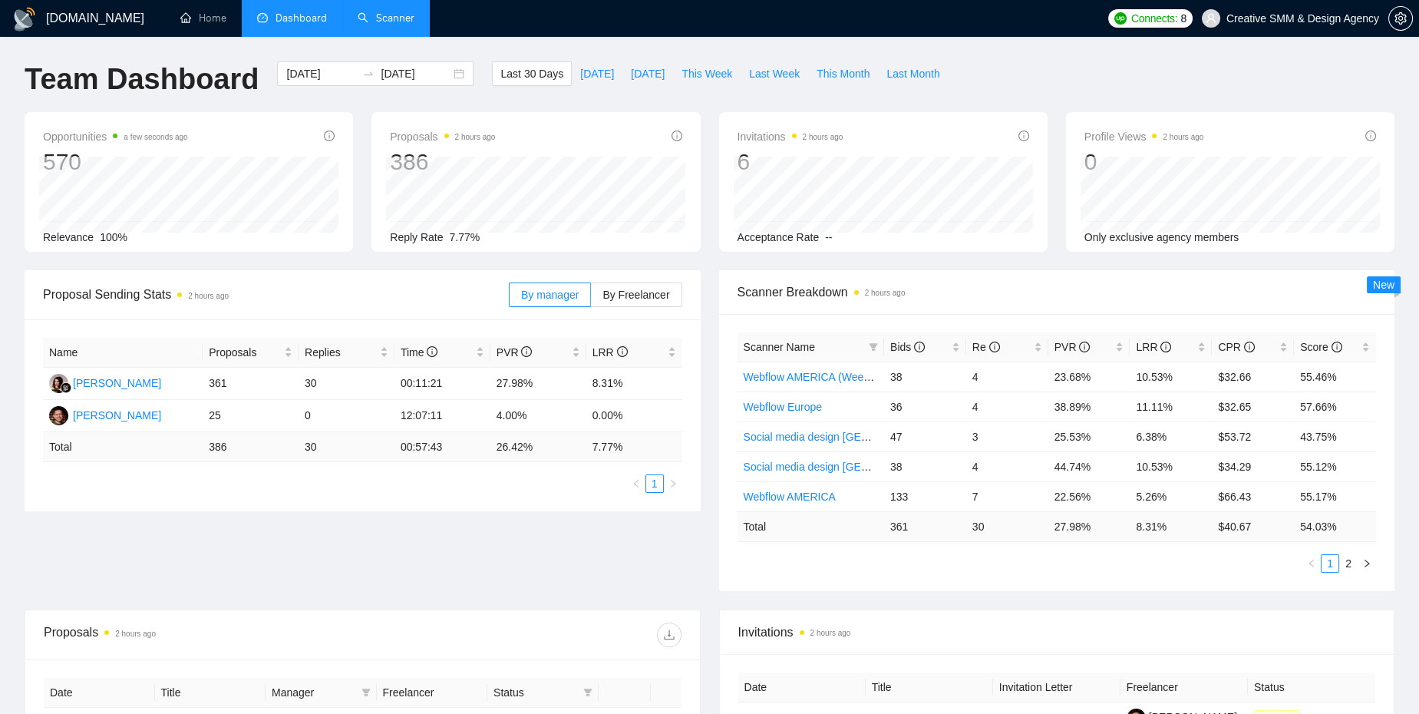
click at [400, 15] on link "Scanner" at bounding box center [386, 18] width 57 height 13
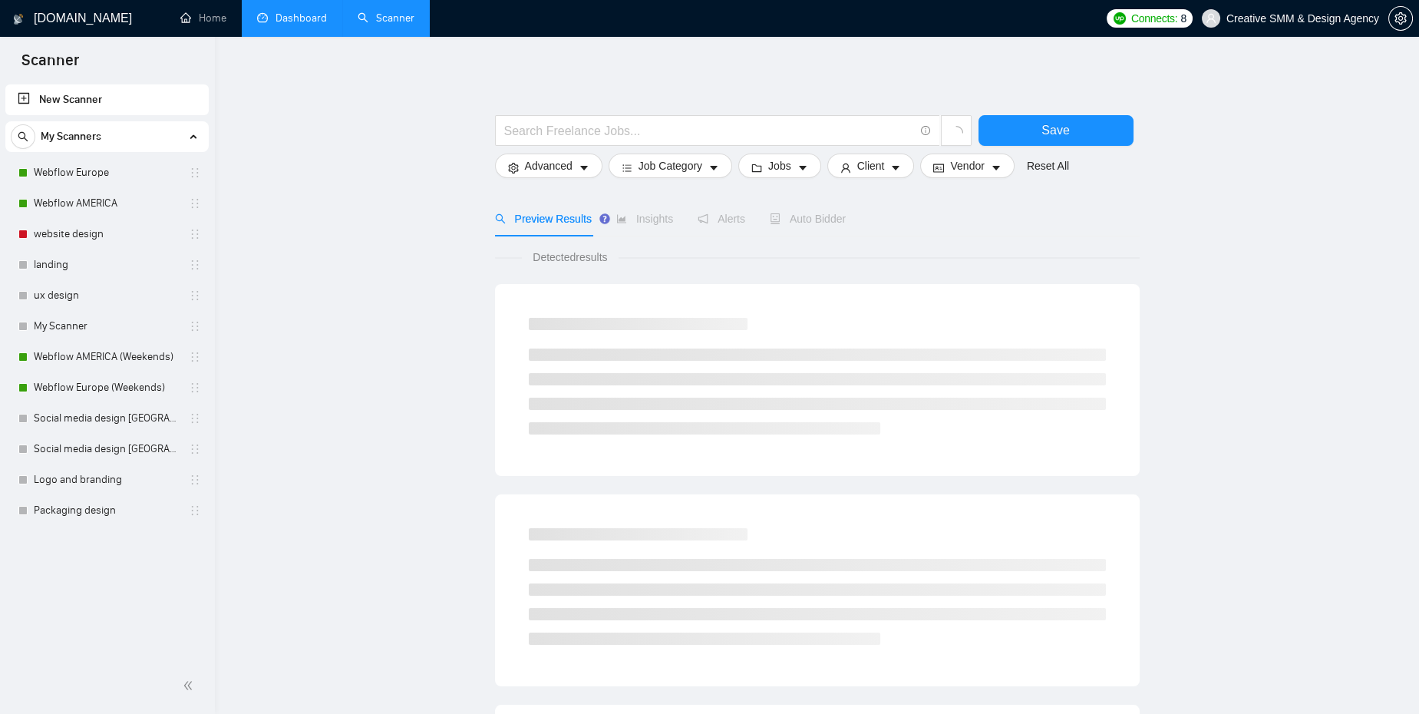
click at [282, 12] on link "Dashboard" at bounding box center [292, 18] width 70 height 13
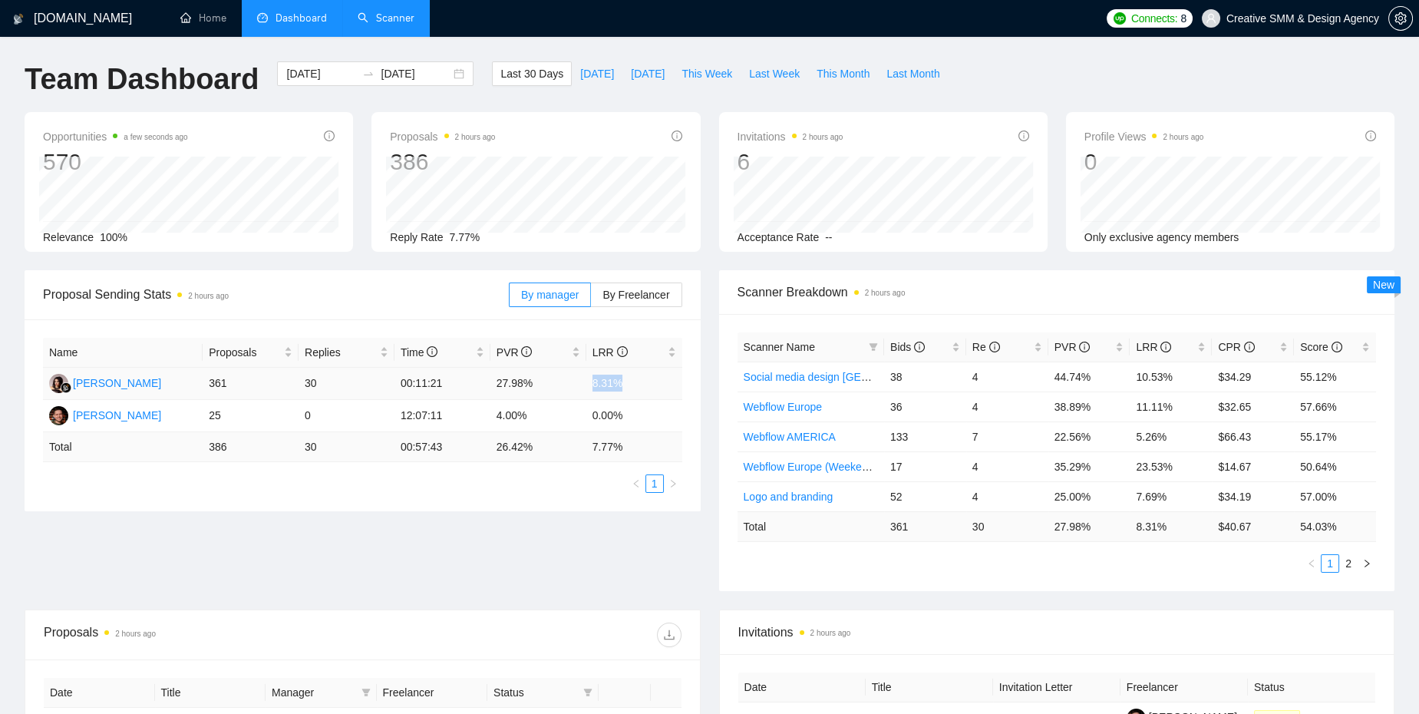
drag, startPoint x: 592, startPoint y: 382, endPoint x: 647, endPoint y: 392, distance: 55.4
click at [647, 392] on td "8.31%" at bounding box center [634, 384] width 96 height 32
click at [568, 432] on td "26.42 %" at bounding box center [538, 447] width 96 height 30
drag, startPoint x: 492, startPoint y: 416, endPoint x: 526, endPoint y: 415, distance: 33.8
click at [526, 415] on td "4.00%" at bounding box center [538, 416] width 96 height 32
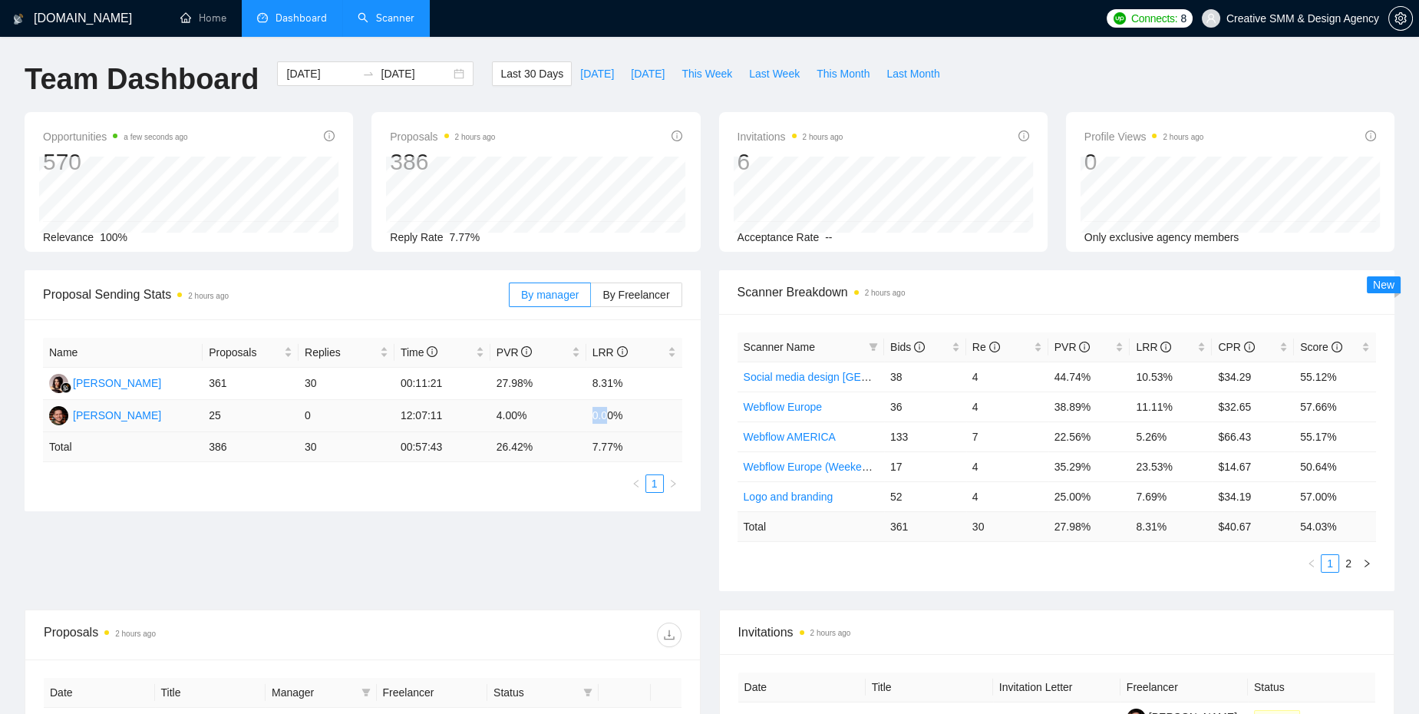
drag, startPoint x: 560, startPoint y: 414, endPoint x: 612, endPoint y: 409, distance: 51.6
click at [612, 409] on tr "Nick Mikhalichenko 25 0 12:07:11 4.00% 0.00%" at bounding box center [362, 416] width 639 height 32
click at [632, 411] on td "0.00%" at bounding box center [634, 416] width 96 height 32
click at [226, 25] on link "Home" at bounding box center [203, 18] width 46 height 13
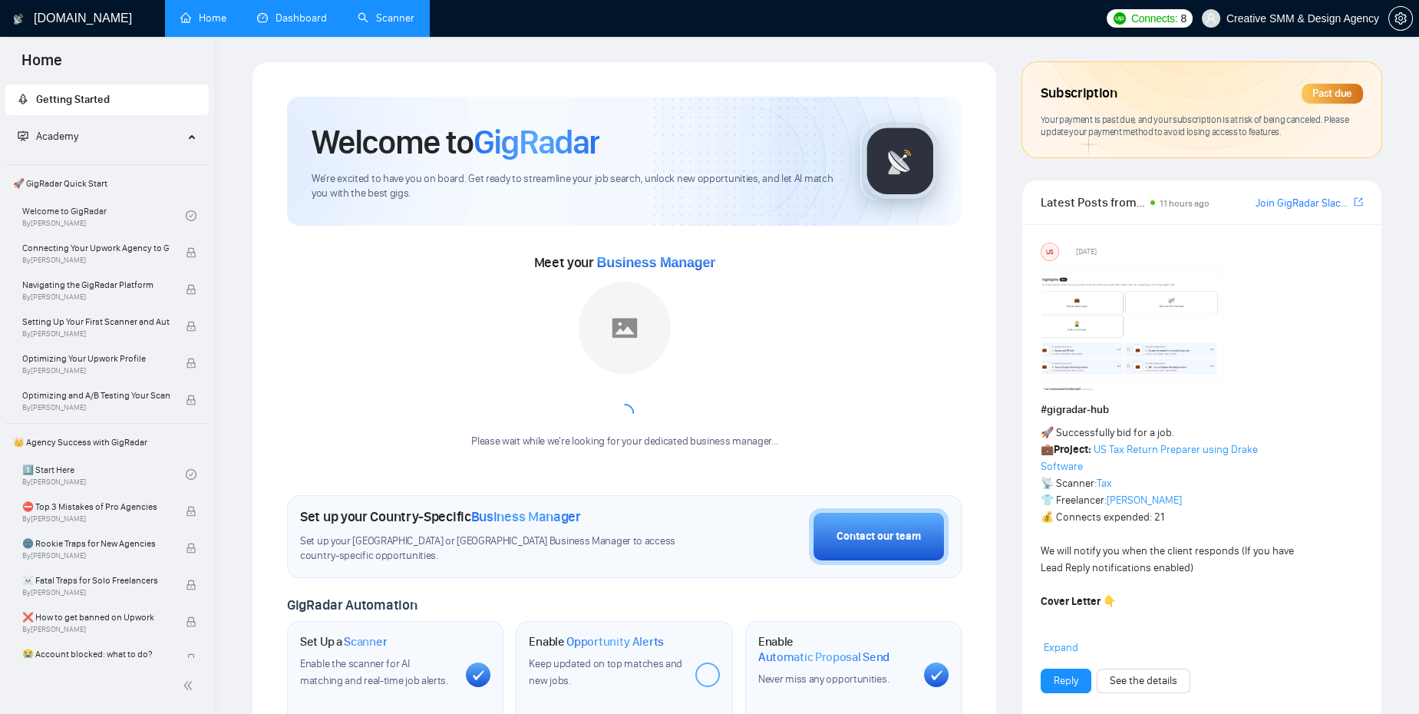
click at [1309, 101] on div "Past due" at bounding box center [1331, 94] width 61 height 20
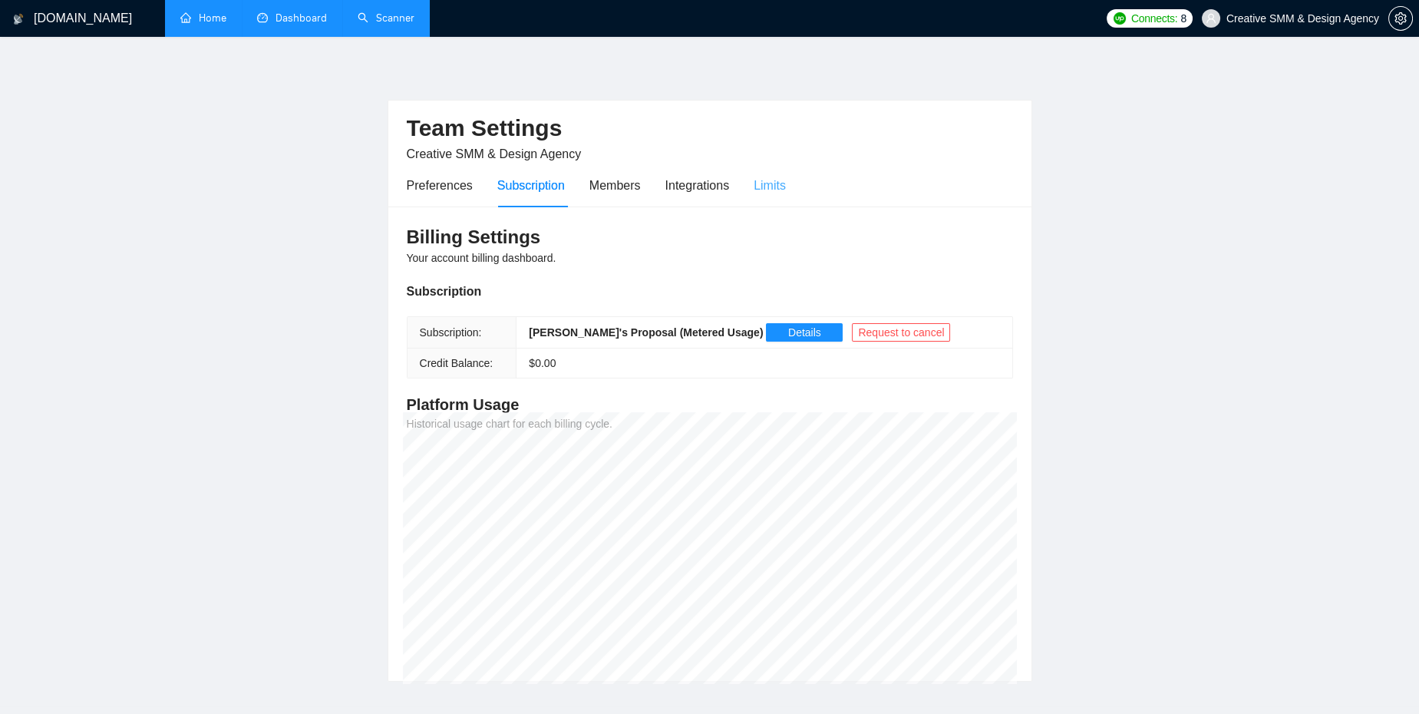
click at [773, 196] on div "Limits" at bounding box center [770, 185] width 32 height 44
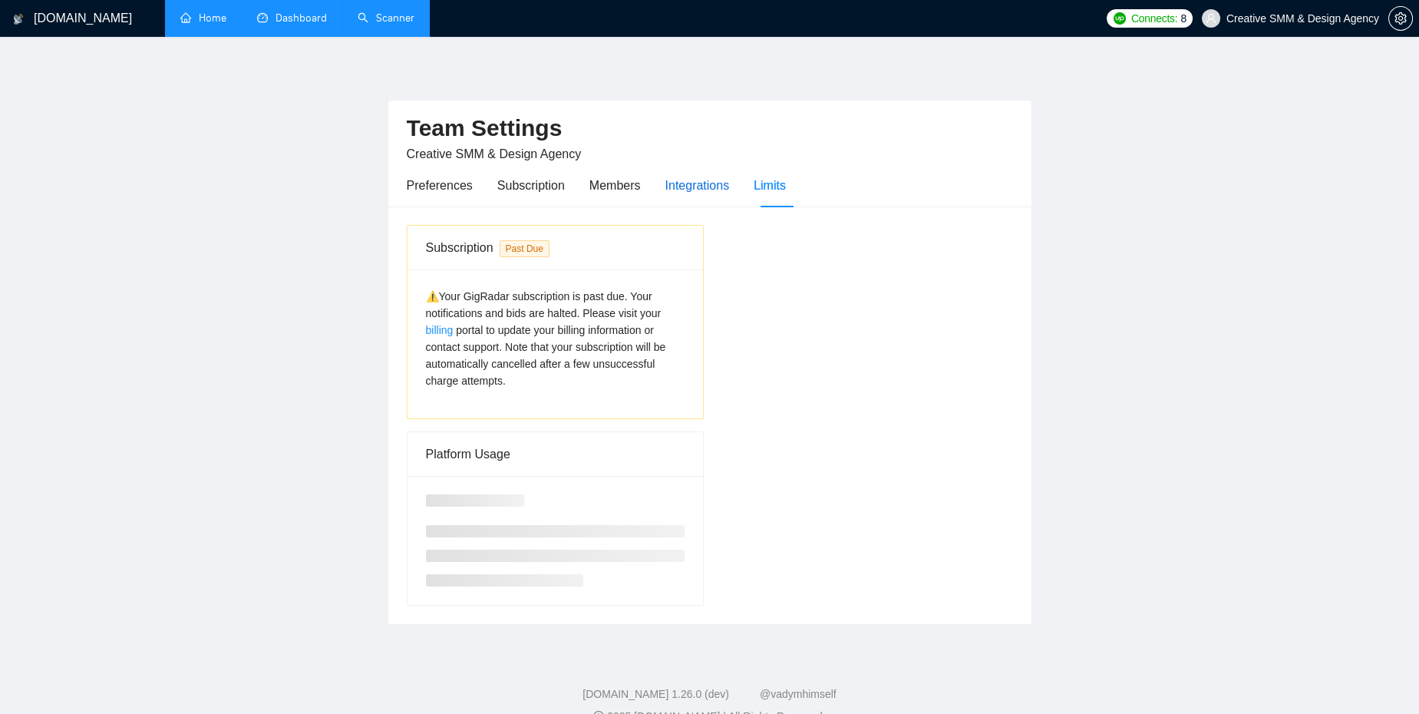
click at [703, 191] on div "Integrations" at bounding box center [697, 185] width 64 height 19
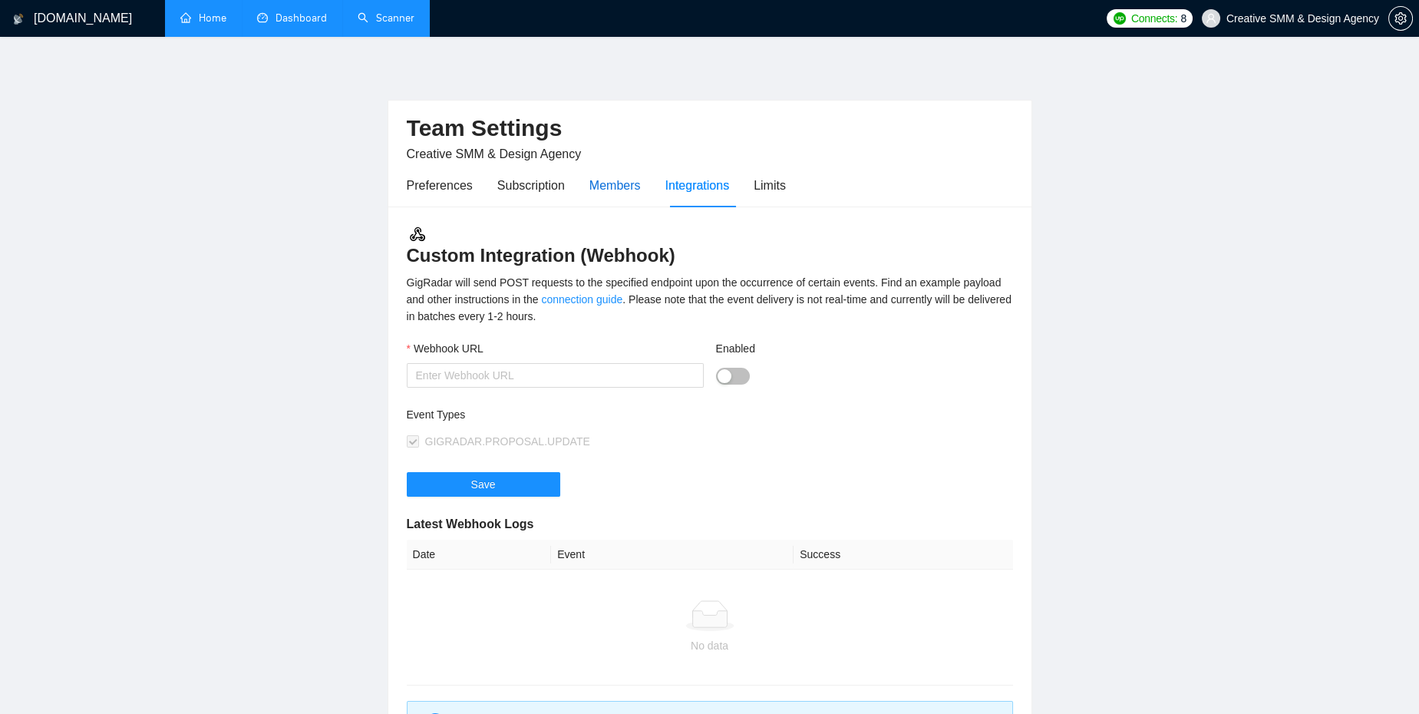
click at [602, 192] on div "Members" at bounding box center [614, 185] width 51 height 19
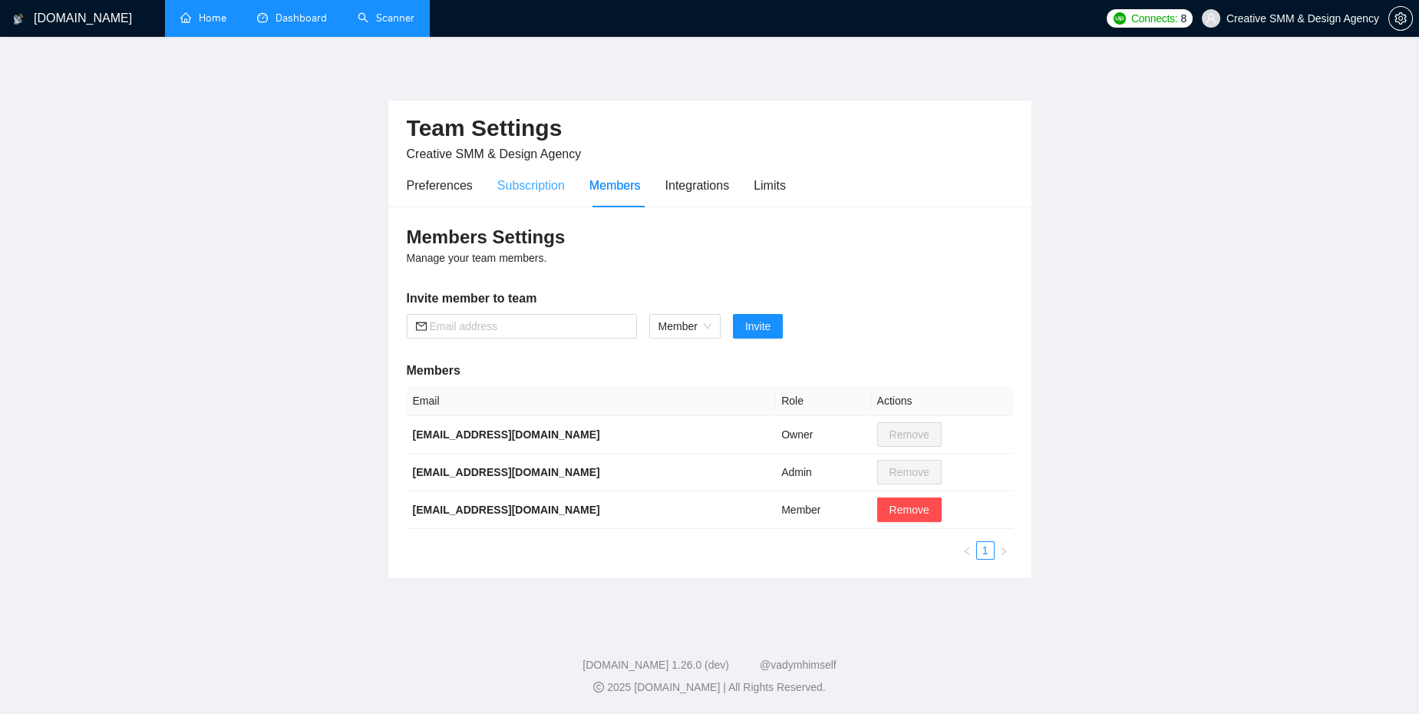
click at [520, 200] on div "Subscription" at bounding box center [531, 185] width 68 height 44
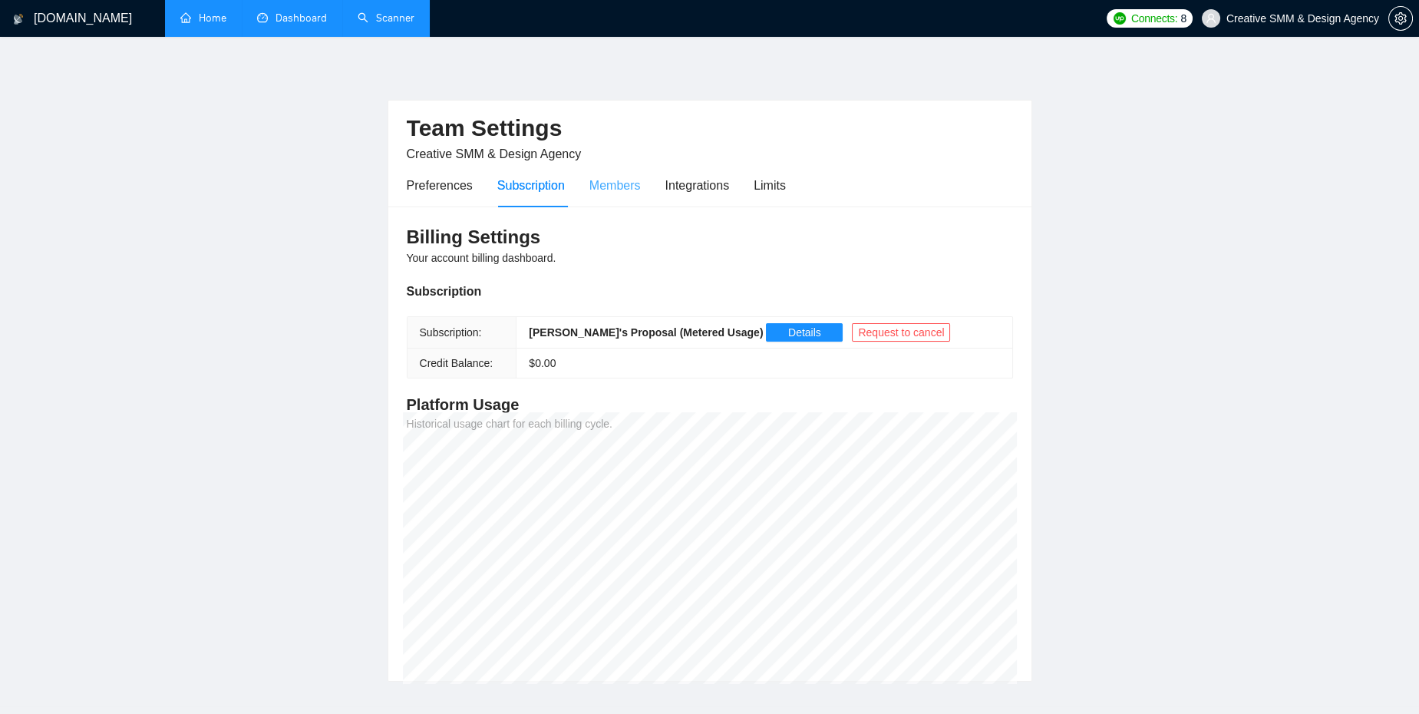
click at [618, 171] on div "Members" at bounding box center [614, 185] width 51 height 44
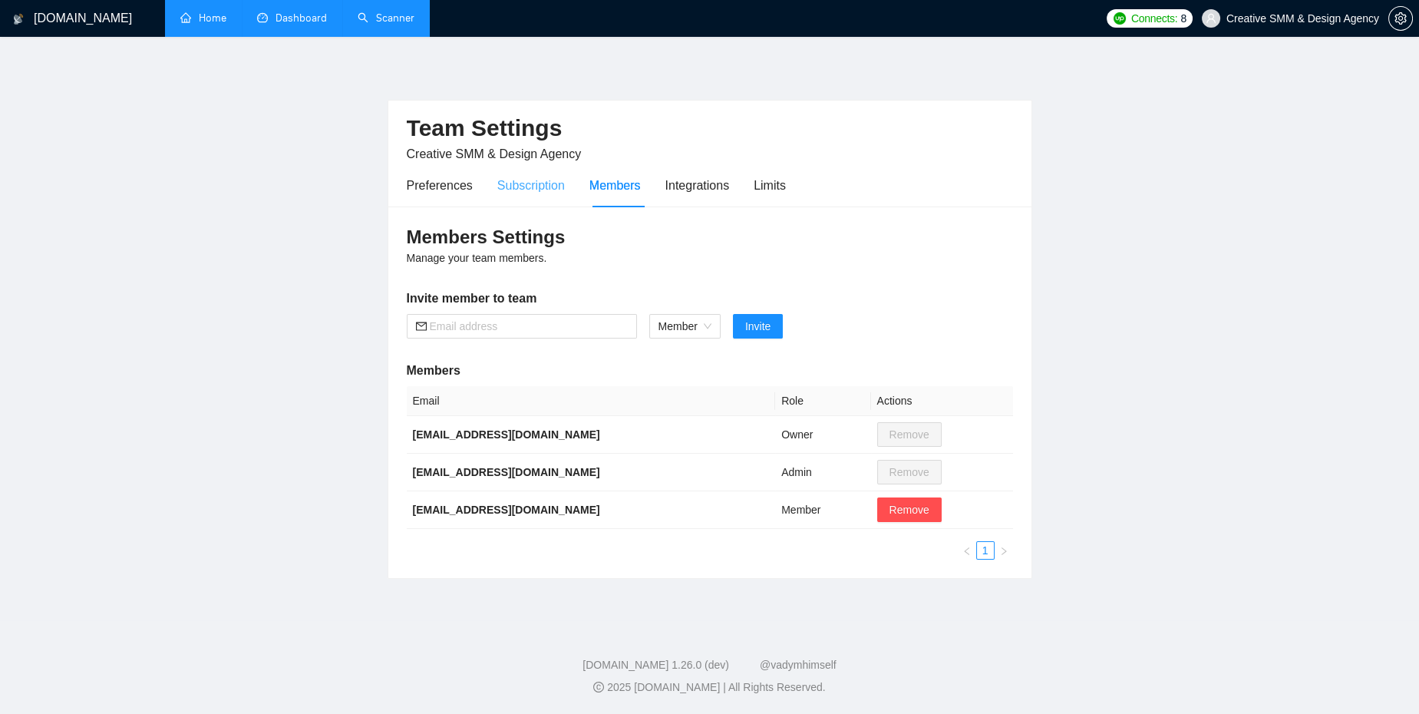
click at [527, 202] on div "Subscription" at bounding box center [531, 185] width 68 height 44
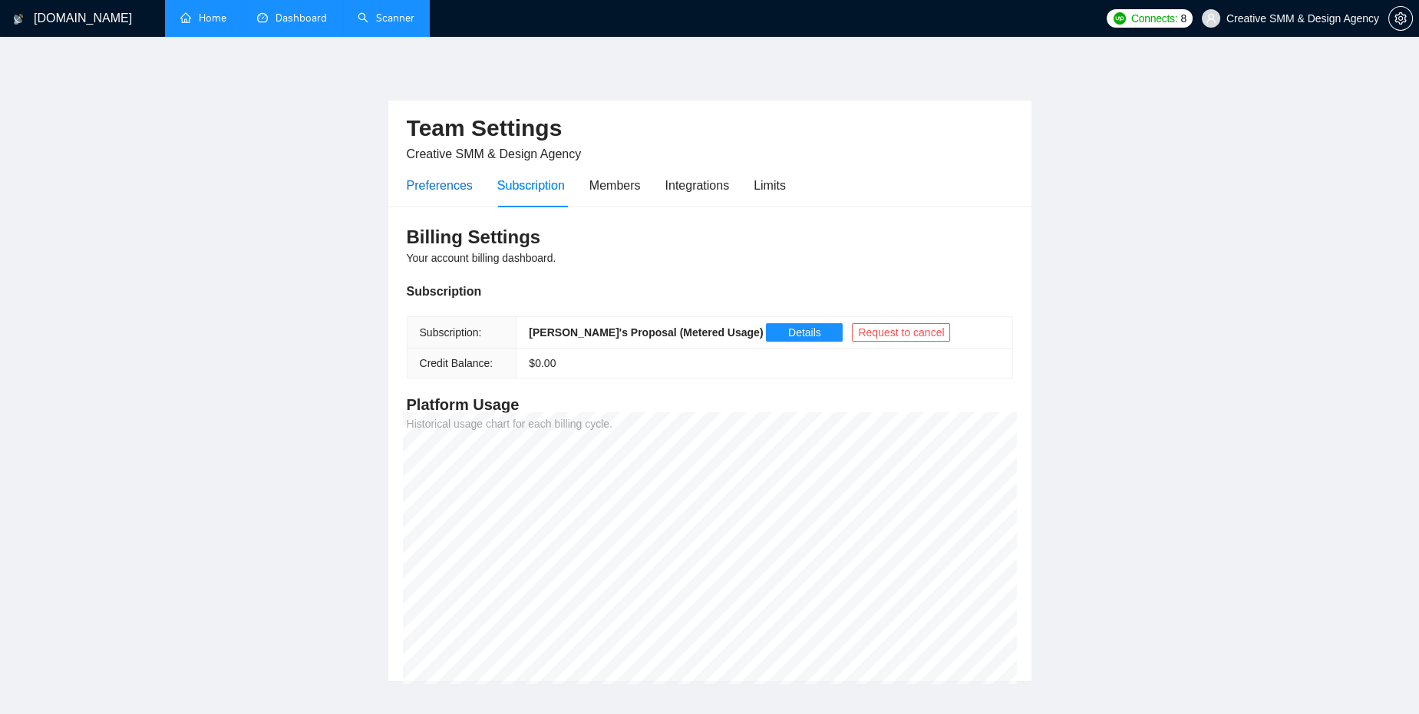
click at [434, 192] on div "Preferences" at bounding box center [440, 185] width 66 height 19
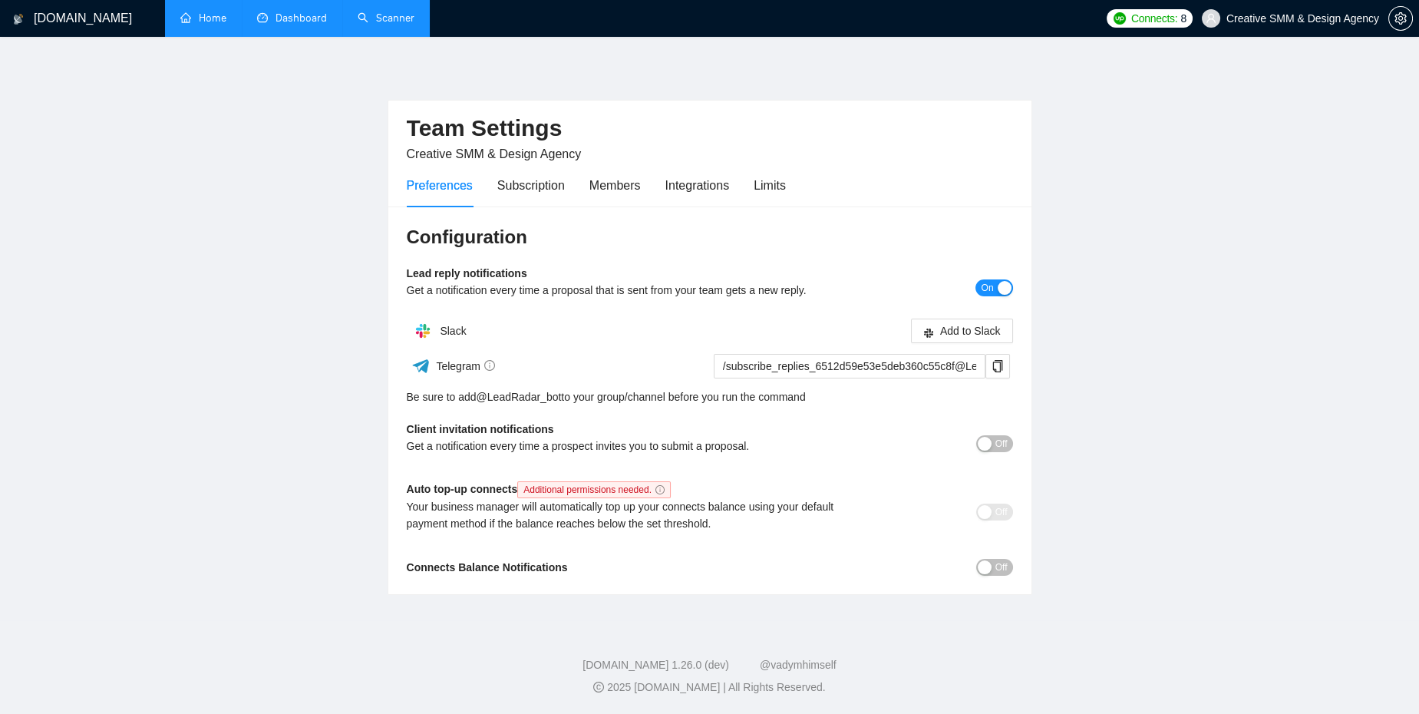
click at [395, 25] on link "Scanner" at bounding box center [386, 18] width 57 height 13
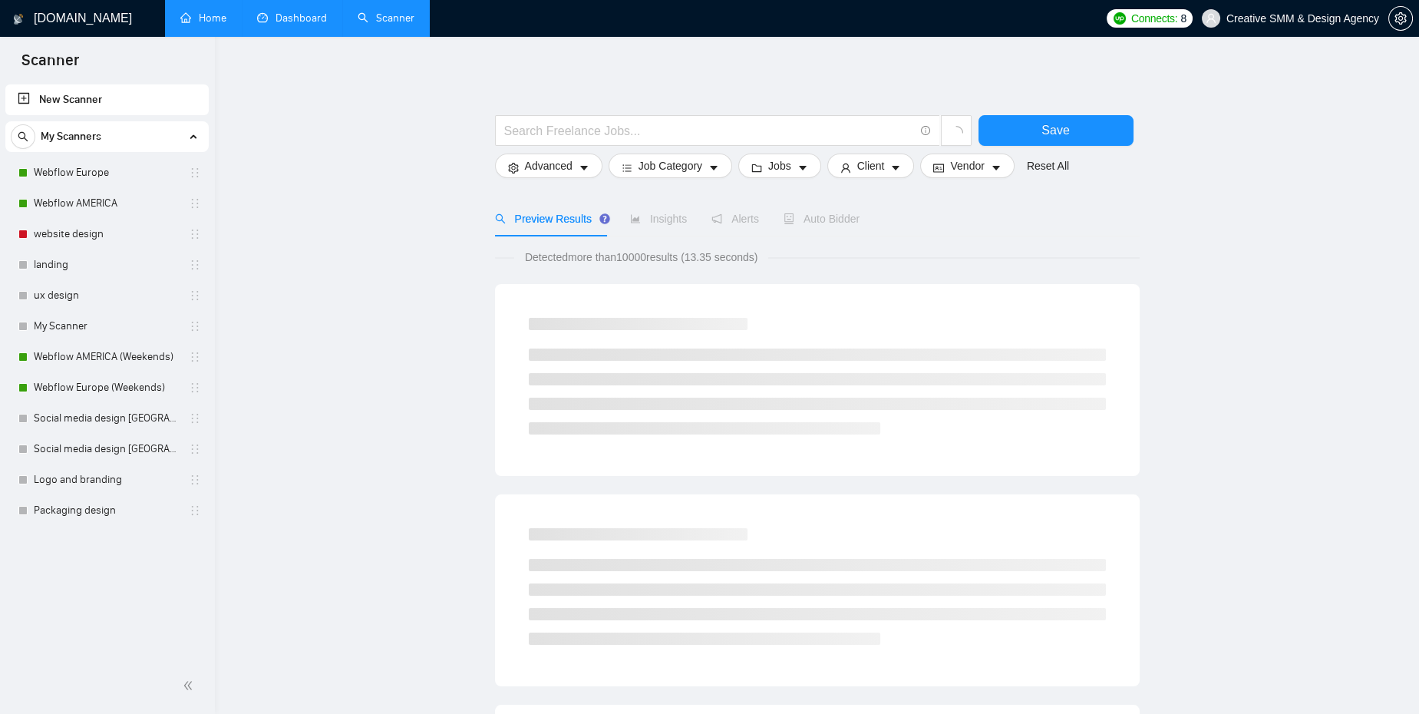
click at [305, 18] on link "Dashboard" at bounding box center [292, 18] width 70 height 13
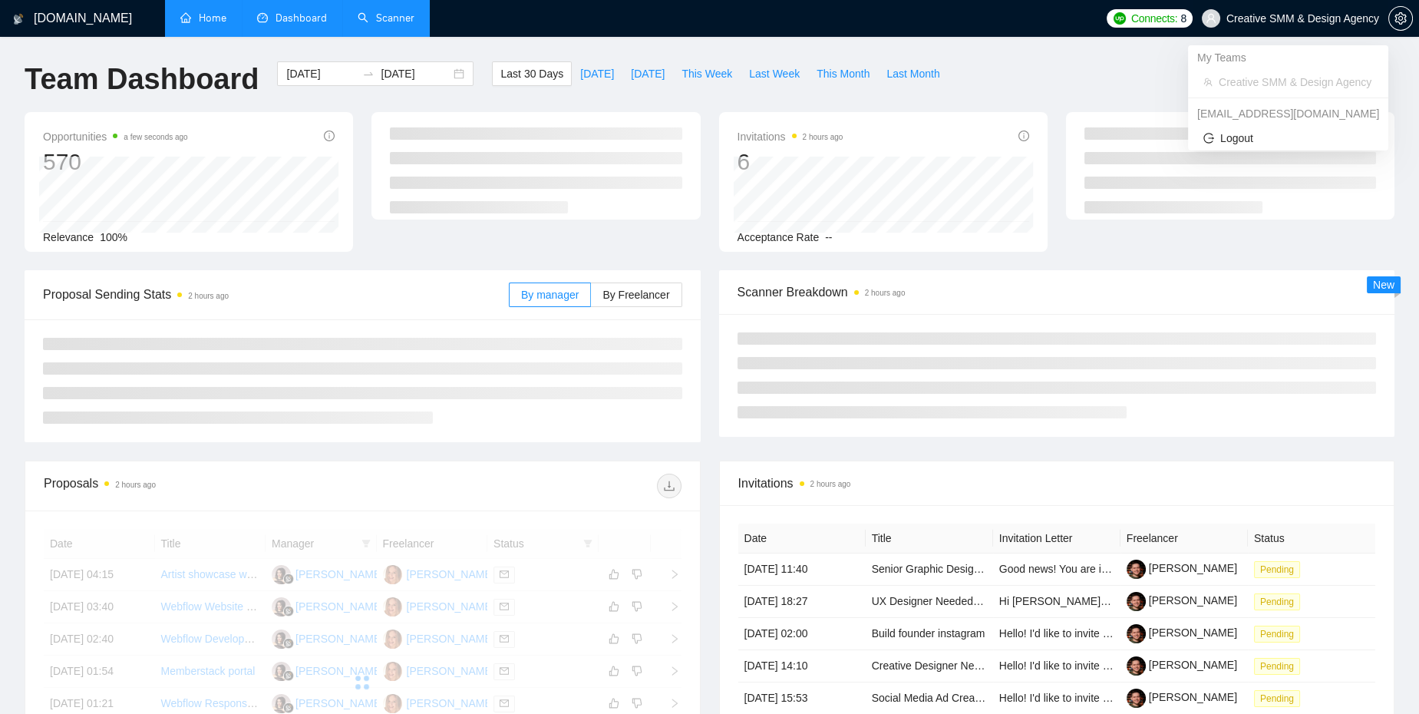
click at [1234, 18] on span "Creative SMM & Design Agency" at bounding box center [1302, 18] width 153 height 0
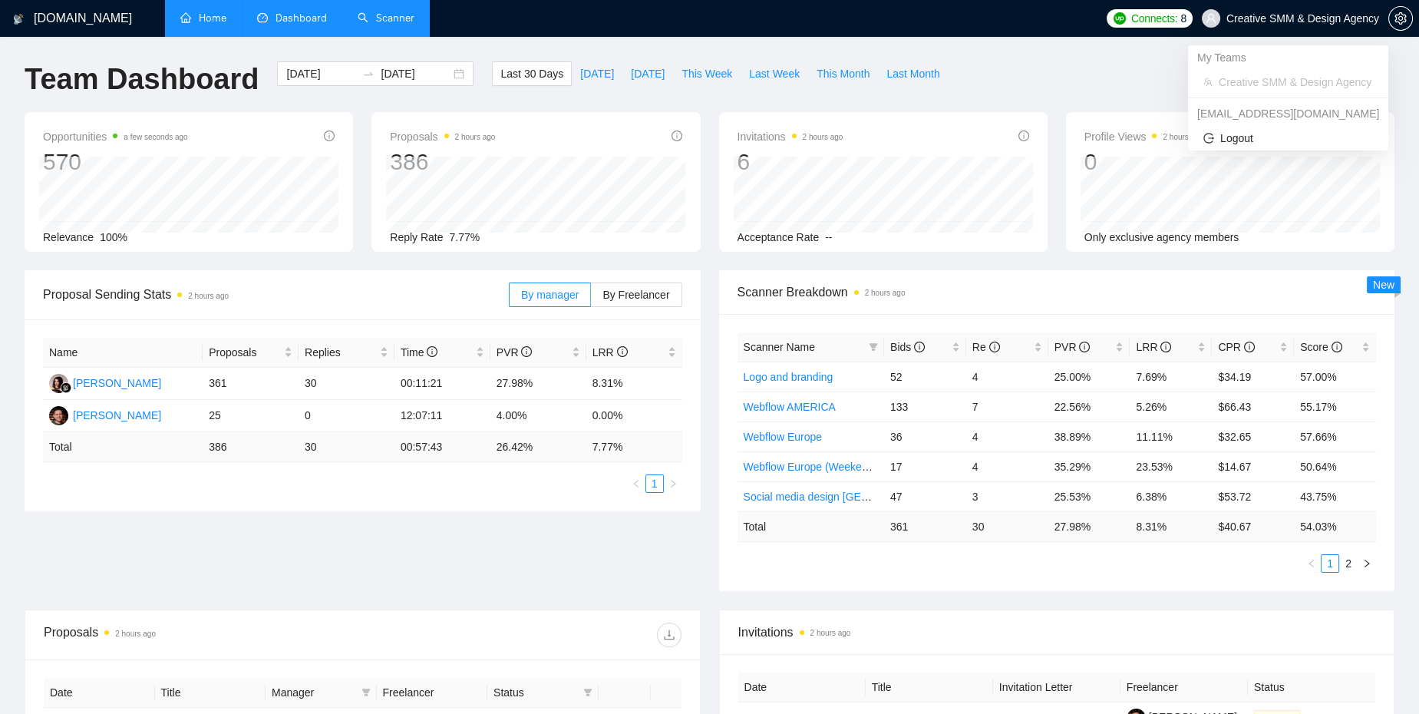
click at [1413, 19] on div "Connects: 8 Creative SMM & Design Agency" at bounding box center [1259, 18] width 320 height 37
click at [1394, 13] on icon "setting" at bounding box center [1400, 18] width 12 height 12
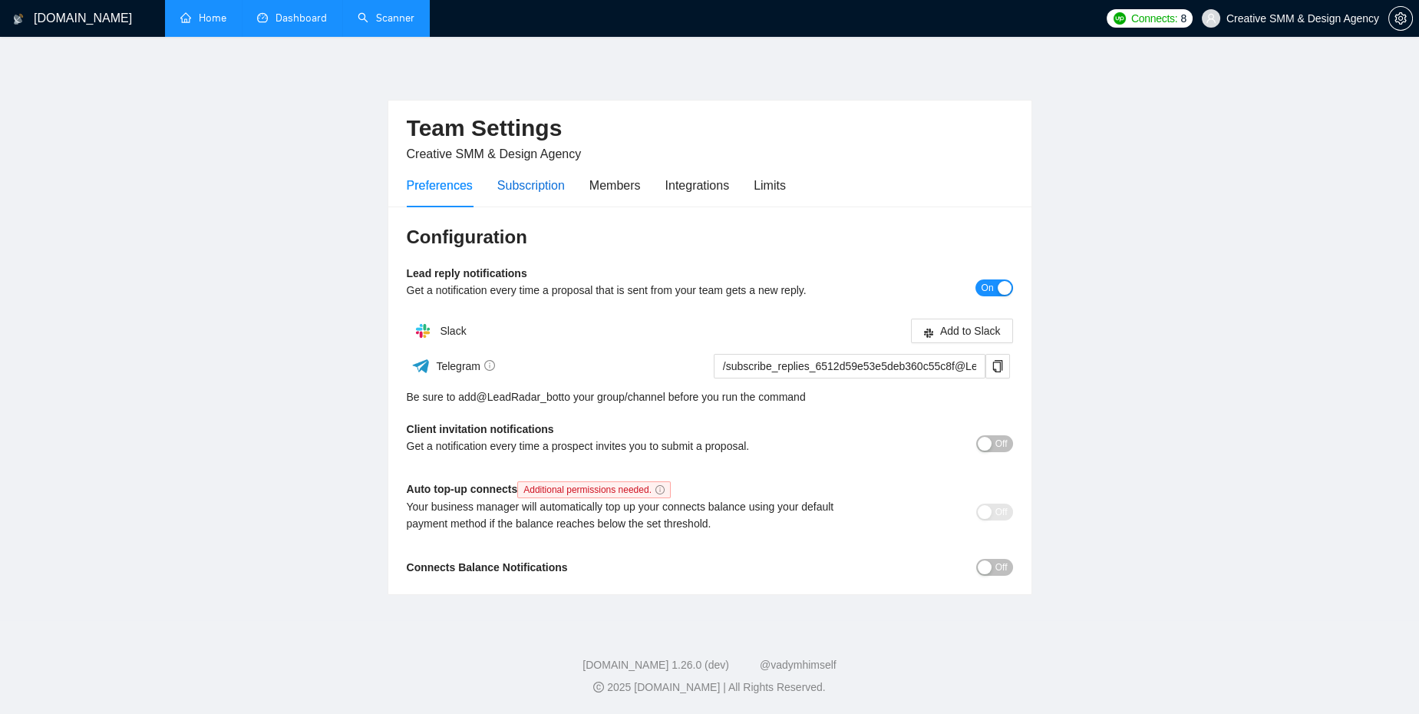
click at [556, 183] on div "Subscription" at bounding box center [531, 185] width 68 height 19
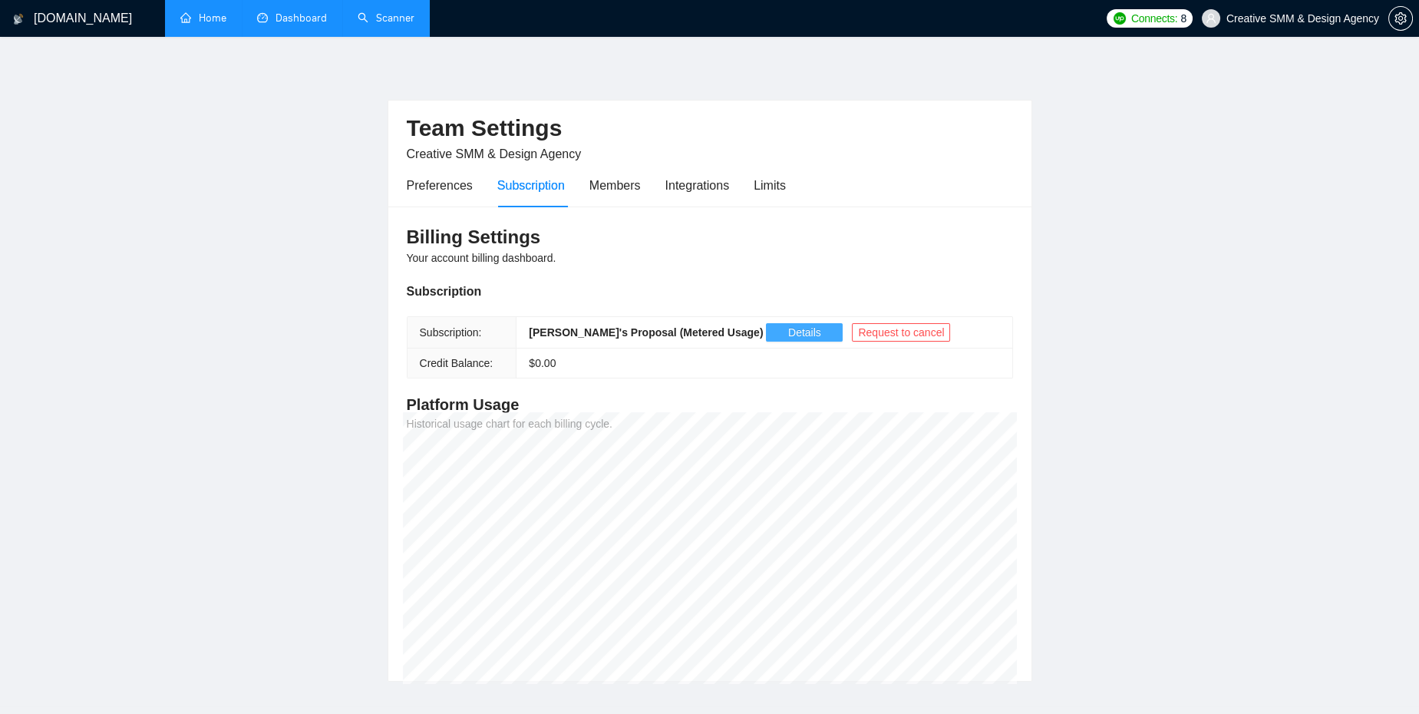
click at [766, 334] on button "Details" at bounding box center [804, 332] width 77 height 18
